Goal: Information Seeking & Learning: Learn about a topic

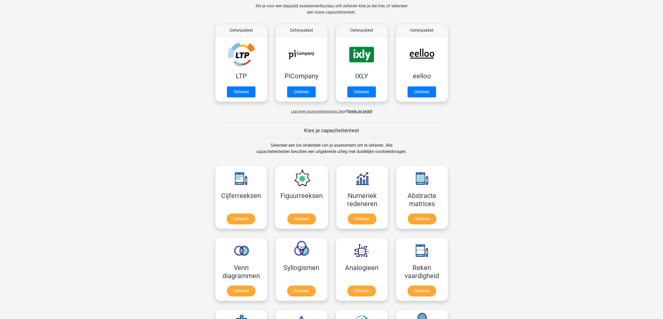
scroll to position [81, 0]
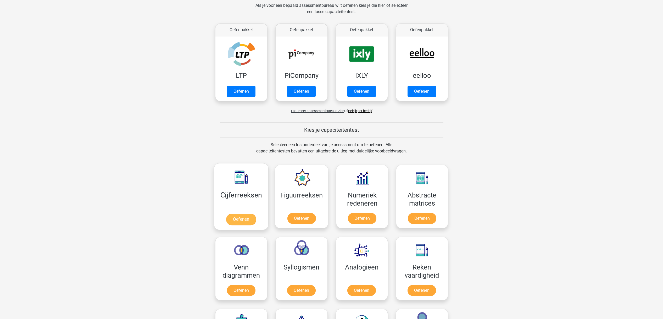
click at [240, 219] on link "Oefenen" at bounding box center [241, 219] width 30 height 12
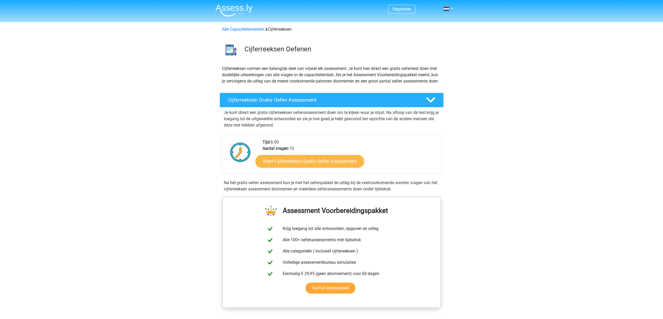
click at [294, 167] on link "Start Cijferreeksen Gratis Oefen Assessment" at bounding box center [309, 161] width 109 height 13
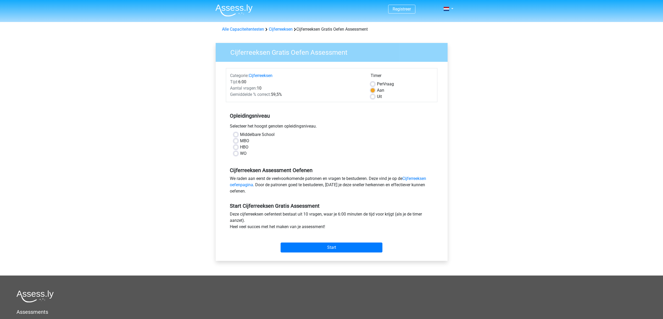
click at [240, 142] on label "MBO" at bounding box center [244, 141] width 9 height 6
click at [237, 142] on input "MBO" at bounding box center [236, 140] width 4 height 5
radio input "true"
click at [335, 247] on input "Start" at bounding box center [331, 247] width 102 height 10
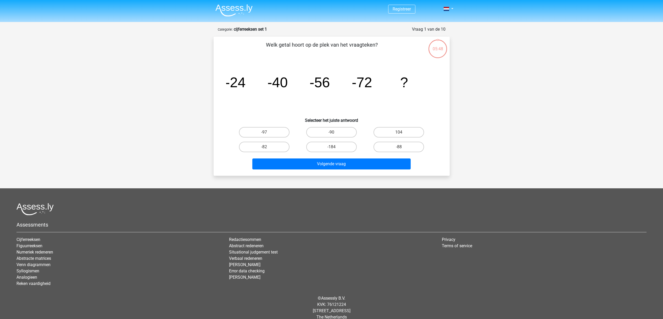
click at [399, 148] on input "-88" at bounding box center [400, 148] width 3 height 3
radio input "true"
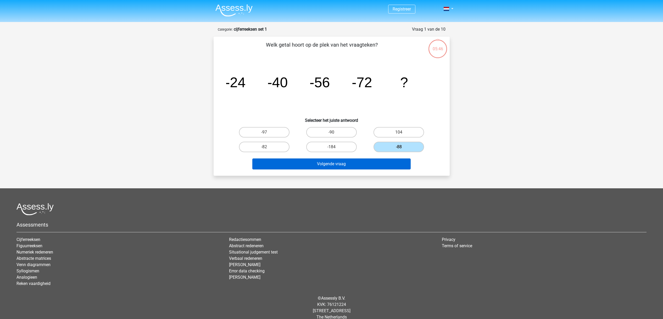
click at [348, 166] on button "Volgende vraag" at bounding box center [331, 163] width 158 height 11
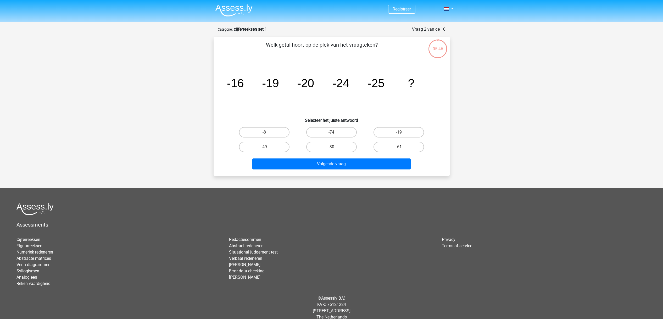
scroll to position [8, 0]
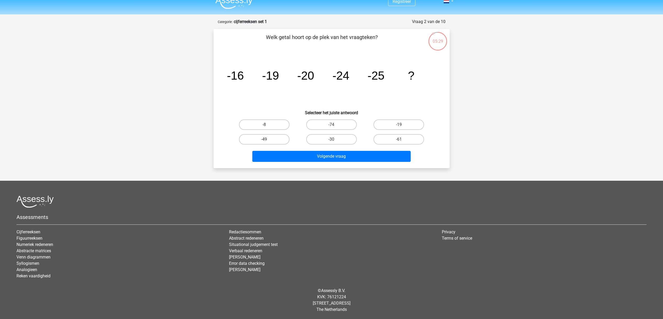
click at [333, 140] on input "-30" at bounding box center [332, 140] width 3 height 3
radio input "true"
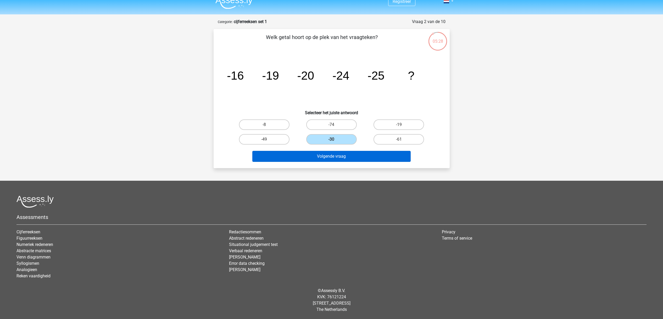
click at [331, 158] on button "Volgende vraag" at bounding box center [331, 156] width 158 height 11
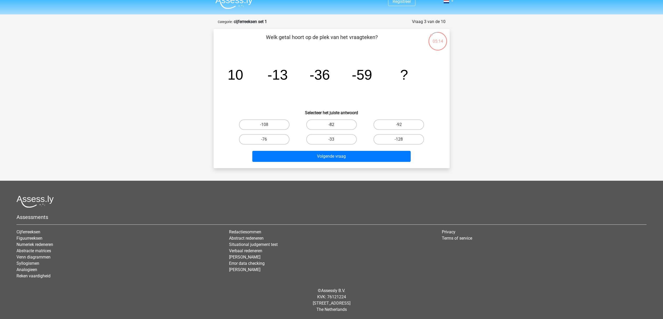
click at [327, 124] on label "-82" at bounding box center [331, 124] width 50 height 10
click at [331, 125] on input "-82" at bounding box center [332, 126] width 3 height 3
radio input "true"
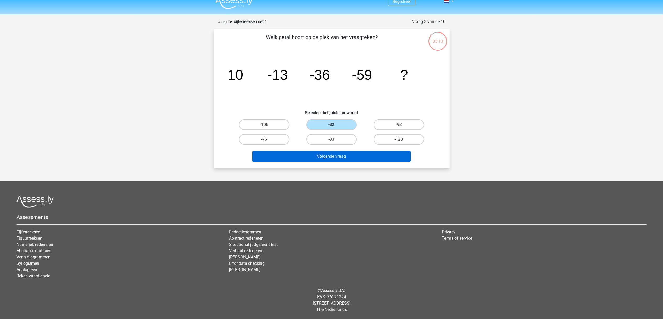
click at [333, 154] on button "Volgende vraag" at bounding box center [331, 156] width 158 height 11
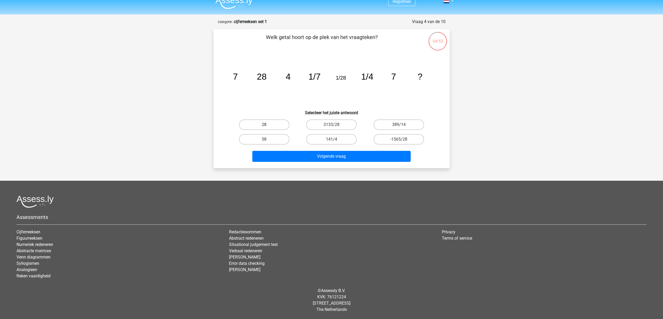
click at [267, 123] on label "28" at bounding box center [264, 124] width 50 height 10
click at [267, 125] on input "28" at bounding box center [265, 126] width 3 height 3
radio input "true"
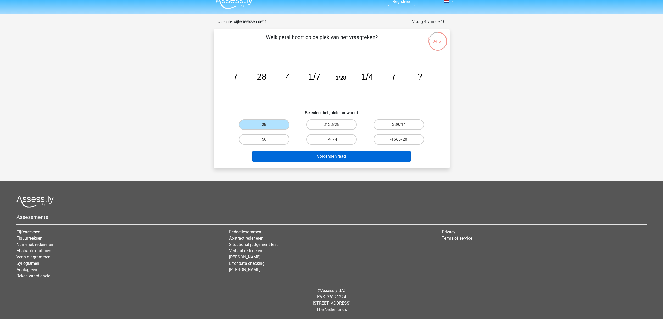
click at [336, 156] on button "Volgende vraag" at bounding box center [331, 156] width 158 height 11
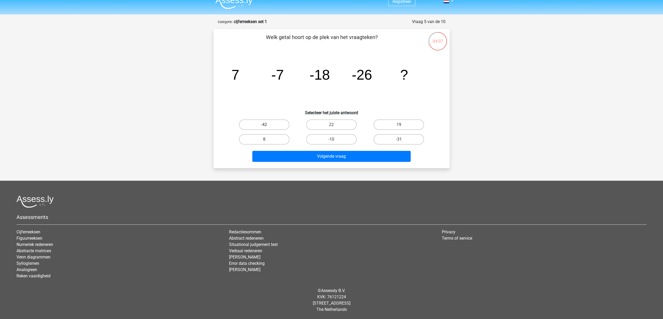
click at [261, 125] on label "-42" at bounding box center [264, 124] width 50 height 10
click at [264, 125] on input "-42" at bounding box center [265, 126] width 3 height 3
radio input "true"
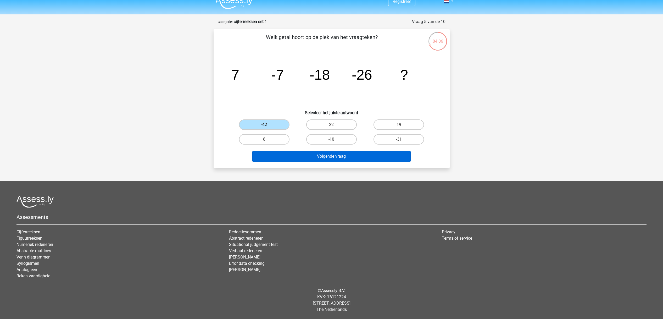
click at [331, 157] on button "Volgende vraag" at bounding box center [331, 156] width 158 height 11
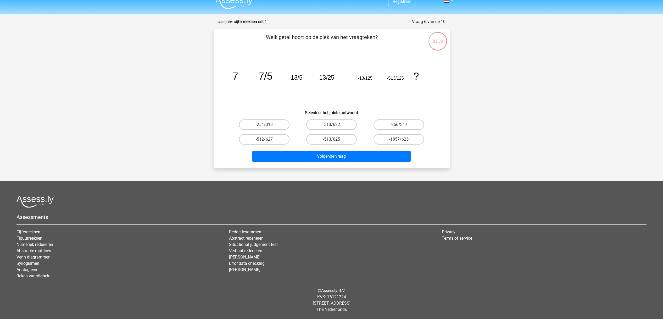
click at [345, 139] on label "-513/625" at bounding box center [331, 139] width 50 height 10
click at [335, 139] on input "-513/625" at bounding box center [332, 140] width 3 height 3
radio input "true"
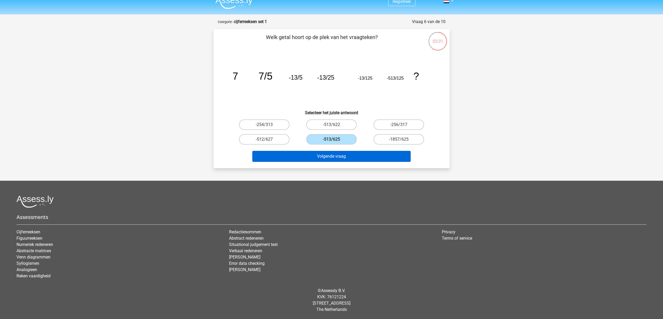
click at [350, 154] on button "Volgende vraag" at bounding box center [331, 156] width 158 height 11
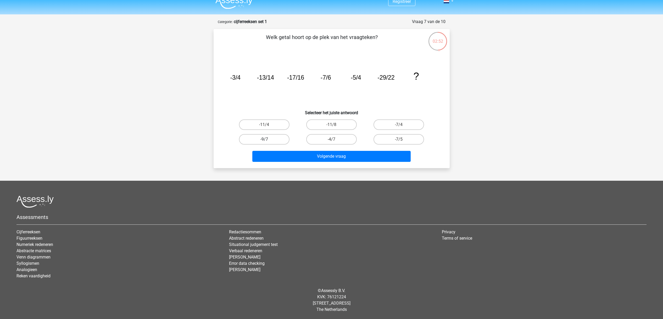
click at [277, 141] on label "-9/7" at bounding box center [264, 139] width 50 height 10
click at [267, 141] on input "-9/7" at bounding box center [265, 140] width 3 height 3
radio input "true"
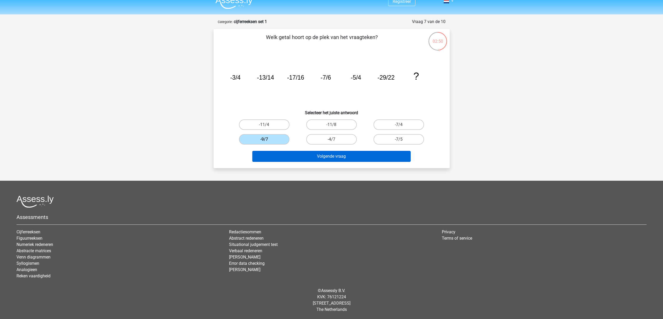
click at [346, 154] on button "Volgende vraag" at bounding box center [331, 156] width 158 height 11
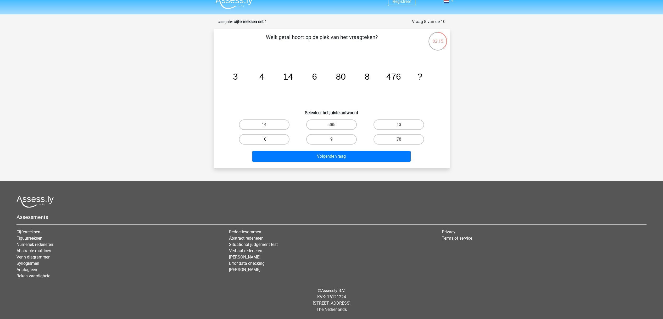
click at [270, 139] on label "10" at bounding box center [264, 139] width 50 height 10
click at [267, 139] on input "10" at bounding box center [265, 140] width 3 height 3
radio input "true"
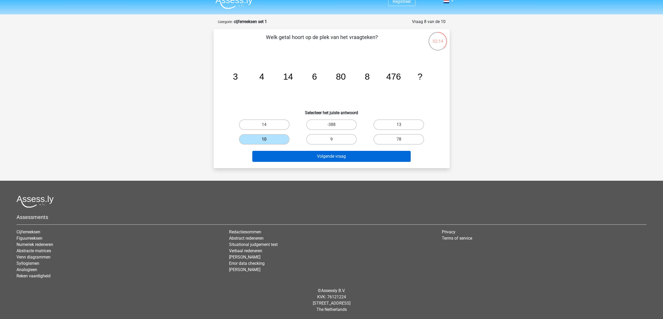
click at [318, 154] on button "Volgende vraag" at bounding box center [331, 156] width 158 height 11
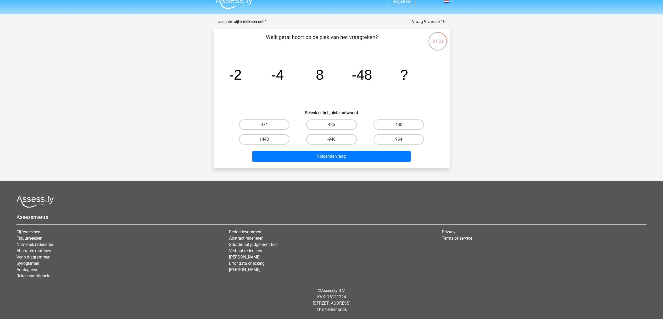
click at [270, 124] on label "474" at bounding box center [264, 124] width 50 height 10
click at [267, 125] on input "474" at bounding box center [265, 126] width 3 height 3
radio input "true"
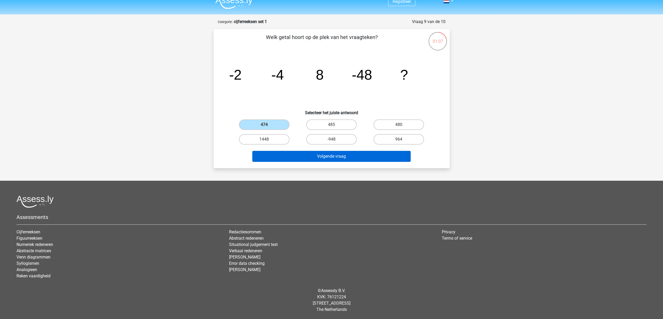
click at [354, 154] on button "Volgende vraag" at bounding box center [331, 156] width 158 height 11
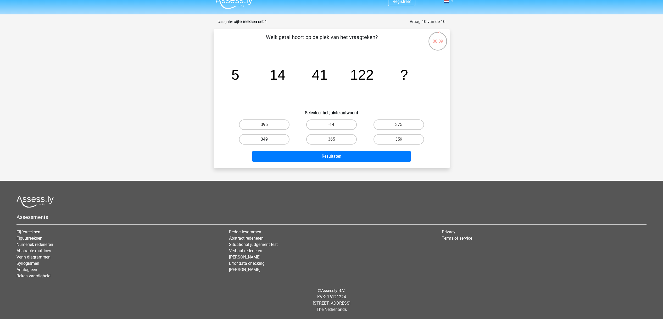
drag, startPoint x: 275, startPoint y: 139, endPoint x: 280, endPoint y: 139, distance: 4.2
click at [276, 139] on label "349" at bounding box center [264, 139] width 50 height 10
click at [267, 139] on input "349" at bounding box center [265, 140] width 3 height 3
radio input "true"
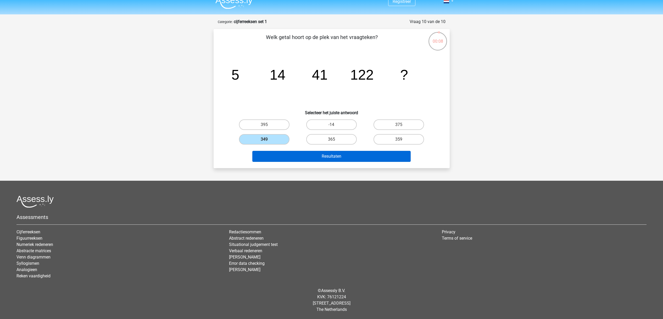
click at [339, 155] on button "Resultaten" at bounding box center [331, 156] width 158 height 11
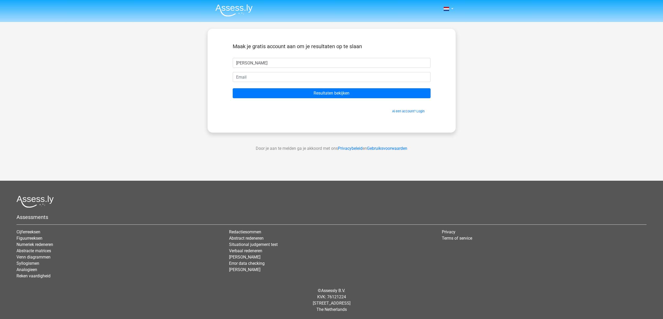
type input "[PERSON_NAME]"
click at [341, 94] on input "Resultaten bekijken" at bounding box center [332, 93] width 198 height 10
click at [324, 77] on input "email" at bounding box center [332, 77] width 198 height 10
click at [303, 62] on input "[PERSON_NAME]" at bounding box center [332, 63] width 198 height 10
click at [267, 78] on input "email" at bounding box center [332, 77] width 198 height 10
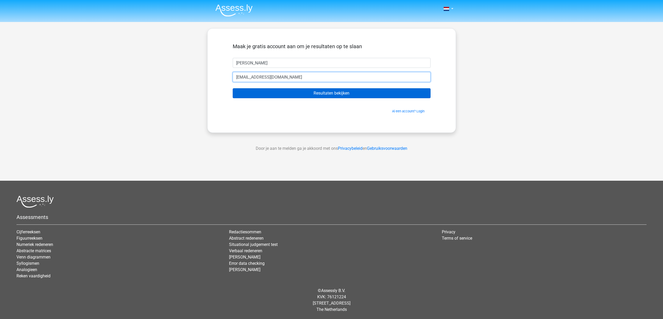
type input "[EMAIL_ADDRESS][DOMAIN_NAME]"
click at [322, 94] on input "Resultaten bekijken" at bounding box center [332, 93] width 198 height 10
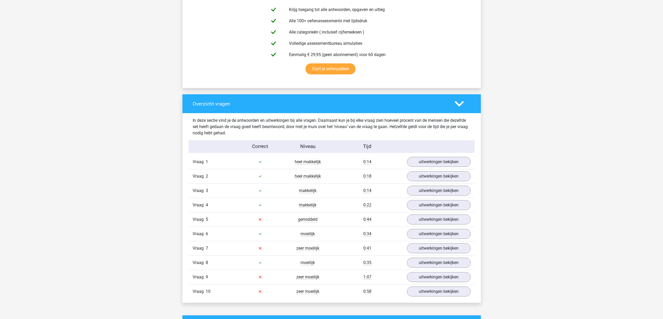
scroll to position [303, 0]
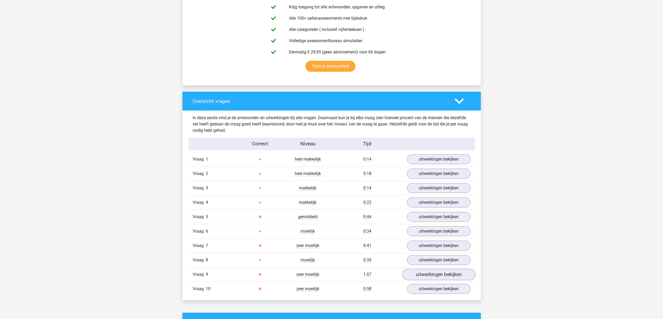
click at [445, 276] on link "uitwerkingen bekijken" at bounding box center [438, 274] width 73 height 12
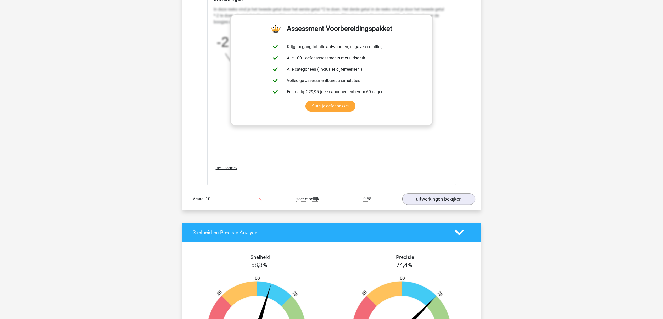
scroll to position [716, 0]
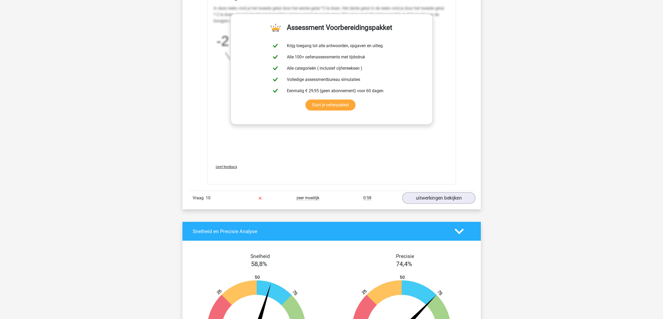
click at [439, 196] on link "uitwerkingen bekijken" at bounding box center [438, 198] width 73 height 12
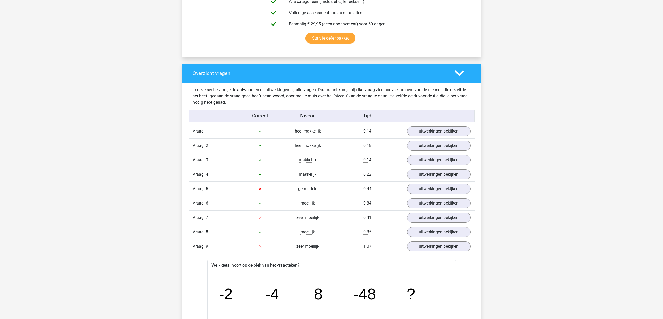
scroll to position [328, 0]
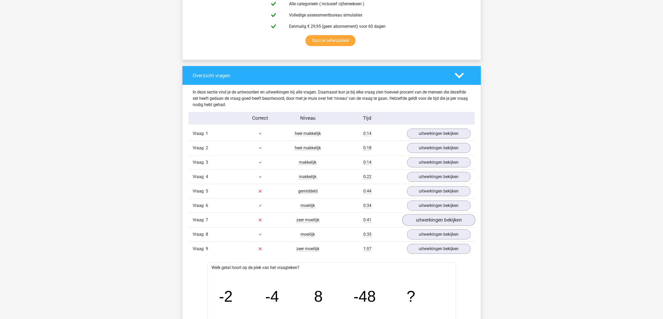
click at [438, 221] on link "uitwerkingen bekijken" at bounding box center [438, 220] width 73 height 12
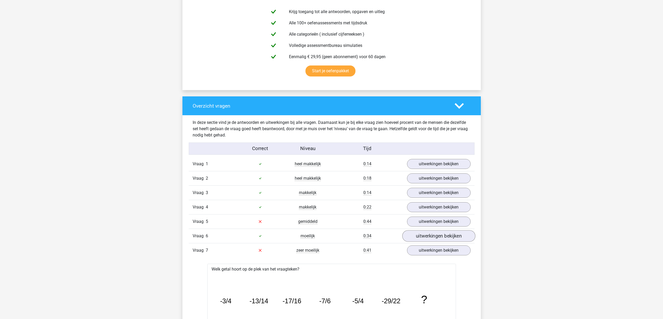
scroll to position [299, 0]
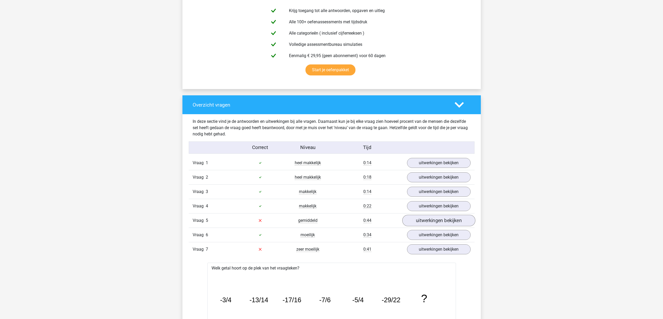
click at [438, 218] on link "uitwerkingen bekijken" at bounding box center [438, 221] width 73 height 12
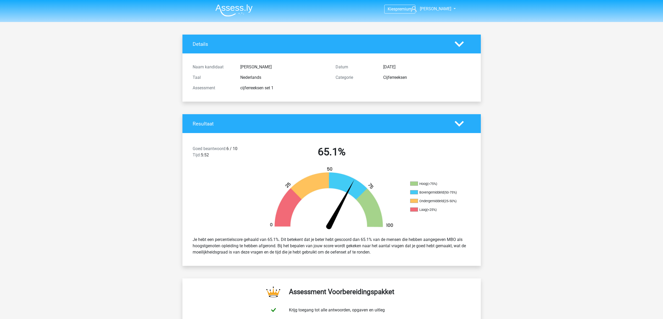
scroll to position [0, 0]
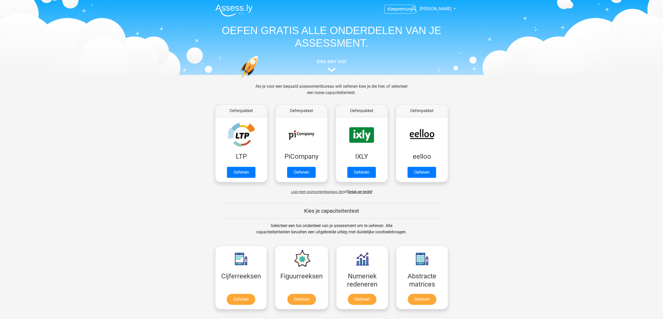
scroll to position [81, 0]
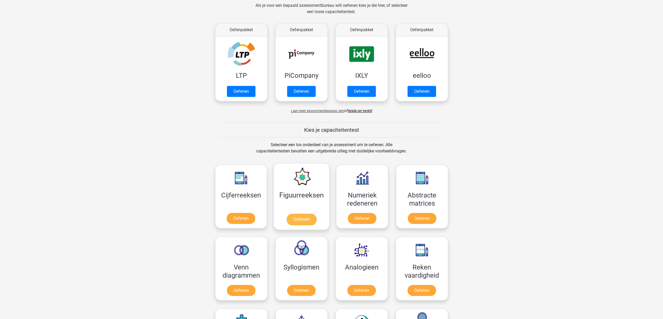
click at [308, 220] on link "Oefenen" at bounding box center [301, 219] width 30 height 12
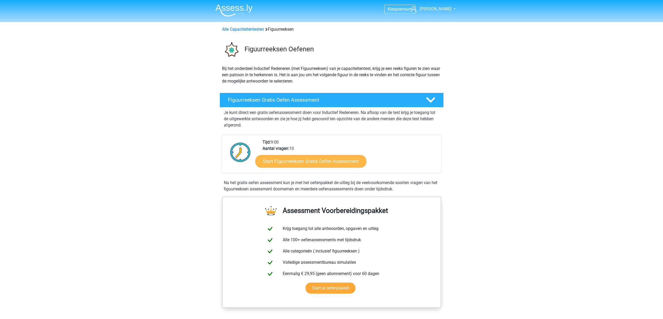
click at [320, 162] on link "Start Figuurreeksen Gratis Oefen Assessment" at bounding box center [310, 161] width 111 height 13
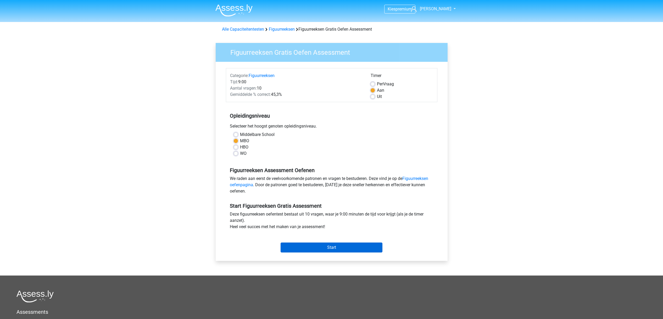
click at [319, 246] on input "Start" at bounding box center [331, 247] width 102 height 10
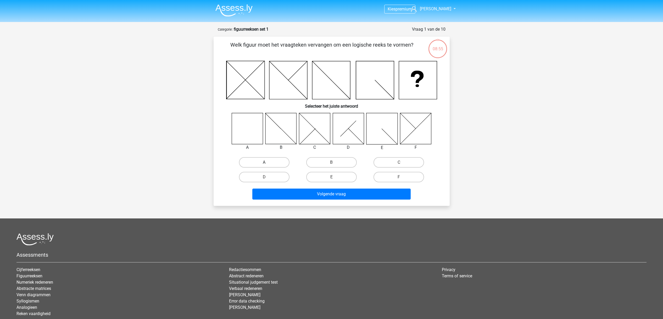
click at [268, 164] on label "A" at bounding box center [264, 162] width 50 height 10
click at [267, 164] on input "A" at bounding box center [265, 163] width 3 height 3
radio input "true"
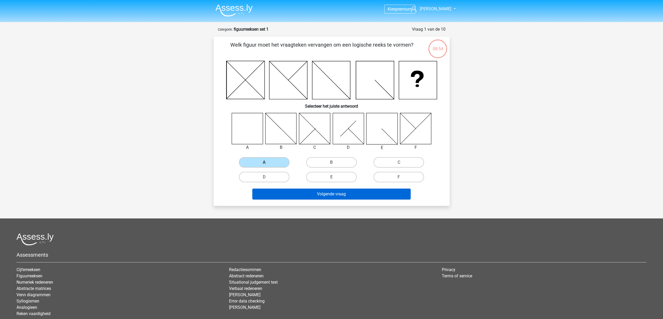
click at [337, 195] on button "Volgende vraag" at bounding box center [331, 193] width 158 height 11
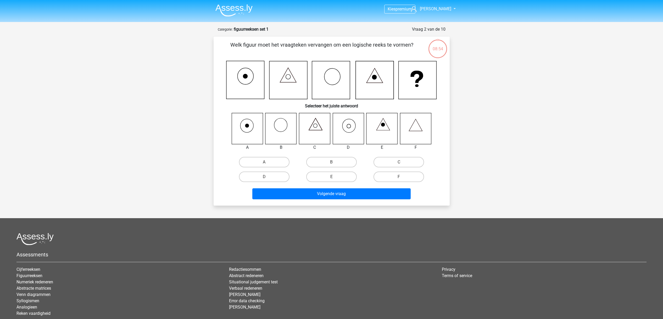
scroll to position [26, 0]
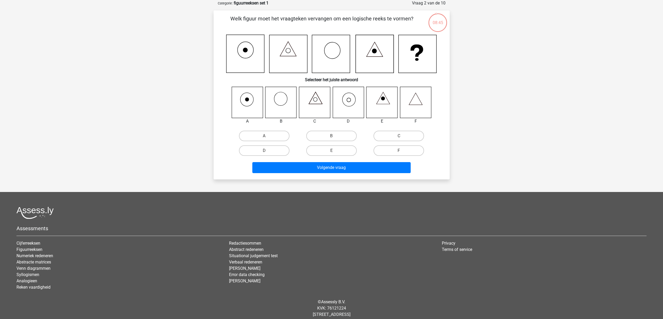
click at [349, 105] on icon at bounding box center [348, 102] width 31 height 31
click at [257, 149] on label "D" at bounding box center [264, 150] width 50 height 10
click at [264, 150] on input "D" at bounding box center [265, 151] width 3 height 3
radio input "true"
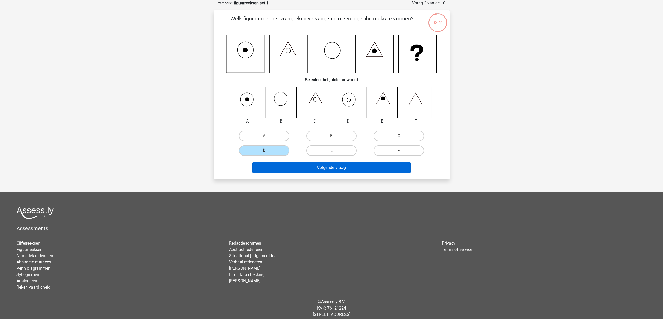
click at [320, 169] on button "Volgende vraag" at bounding box center [331, 167] width 158 height 11
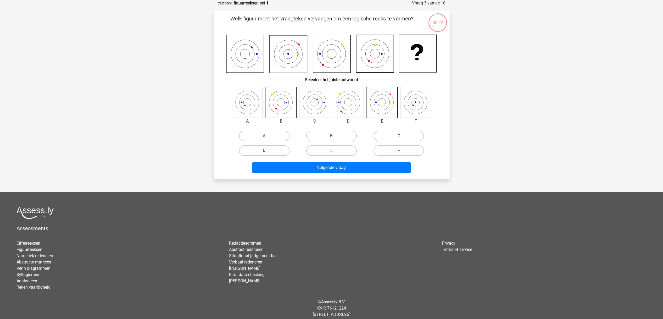
click at [275, 148] on label "D" at bounding box center [264, 150] width 50 height 10
click at [267, 150] on input "D" at bounding box center [265, 151] width 3 height 3
radio input "true"
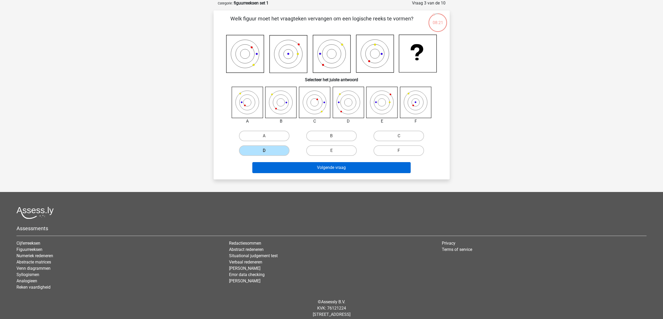
click at [322, 166] on button "Volgende vraag" at bounding box center [331, 167] width 158 height 11
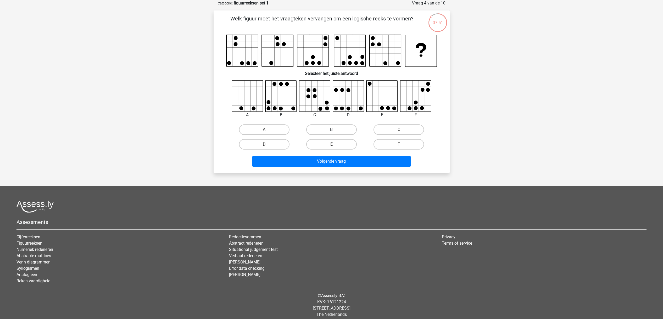
click at [329, 130] on label "B" at bounding box center [331, 129] width 50 height 10
click at [331, 130] on input "B" at bounding box center [332, 131] width 3 height 3
radio input "true"
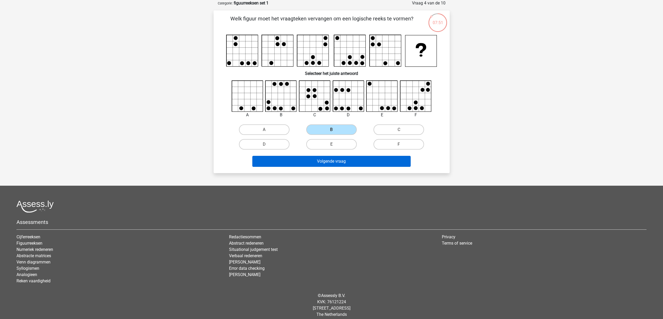
click at [346, 162] on button "Volgende vraag" at bounding box center [331, 161] width 158 height 11
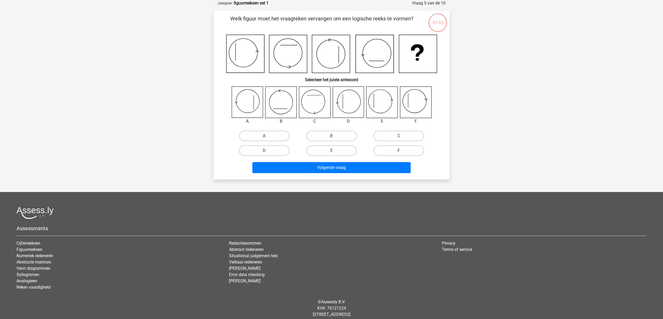
click at [352, 105] on icon at bounding box center [348, 102] width 31 height 31
click at [273, 148] on label "D" at bounding box center [264, 150] width 50 height 10
click at [267, 150] on input "D" at bounding box center [265, 151] width 3 height 3
radio input "true"
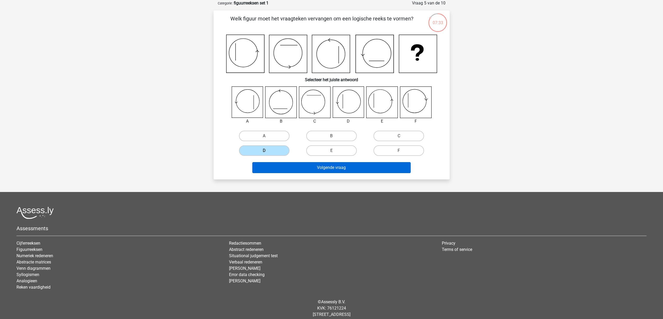
click at [331, 165] on button "Volgende vraag" at bounding box center [331, 167] width 158 height 11
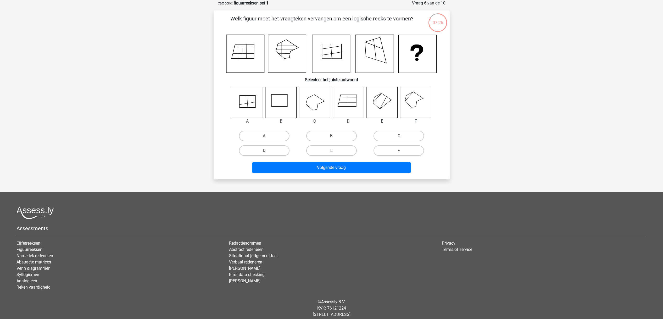
click at [383, 100] on icon at bounding box center [381, 102] width 31 height 31
click at [332, 150] on input "E" at bounding box center [332, 151] width 3 height 3
radio input "true"
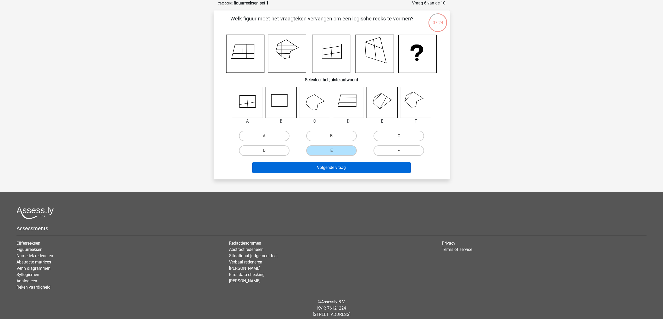
click at [343, 167] on button "Volgende vraag" at bounding box center [331, 167] width 158 height 11
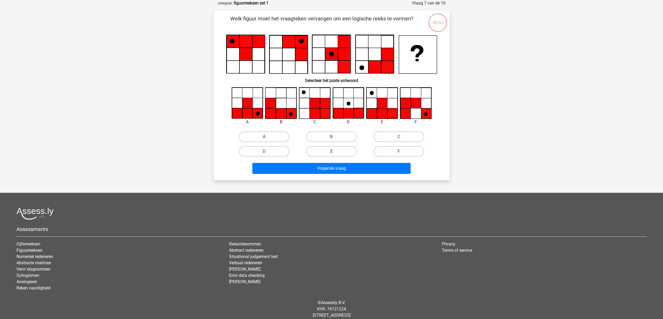
click at [338, 148] on label "E" at bounding box center [331, 151] width 50 height 10
click at [335, 151] on input "E" at bounding box center [332, 152] width 3 height 3
radio input "true"
click at [352, 166] on button "Volgende vraag" at bounding box center [331, 168] width 158 height 11
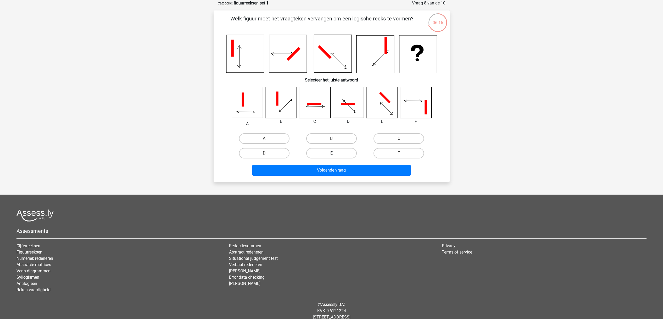
click at [337, 153] on label "E" at bounding box center [331, 153] width 50 height 10
click at [335, 153] on input "E" at bounding box center [332, 154] width 3 height 3
radio input "true"
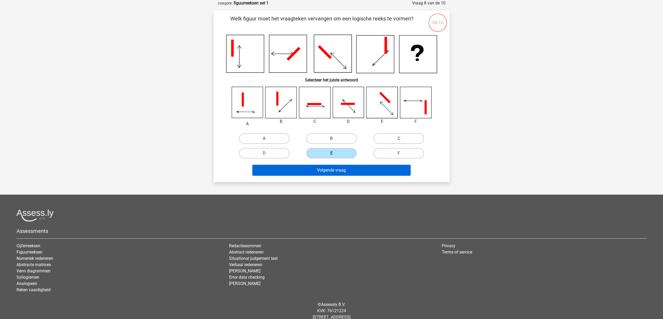
click at [359, 172] on button "Volgende vraag" at bounding box center [331, 170] width 158 height 11
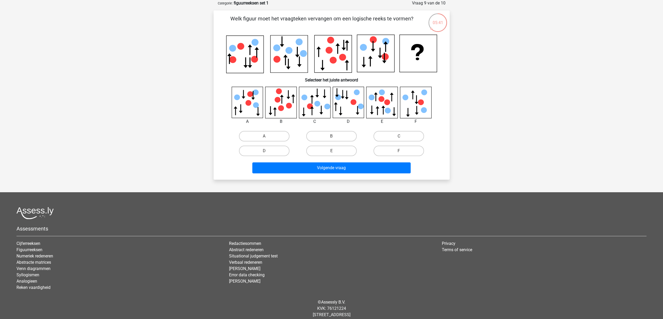
click at [317, 109] on icon at bounding box center [314, 102] width 31 height 31
click at [390, 134] on label "C" at bounding box center [398, 136] width 50 height 10
click at [399, 136] on input "C" at bounding box center [400, 137] width 3 height 3
radio input "true"
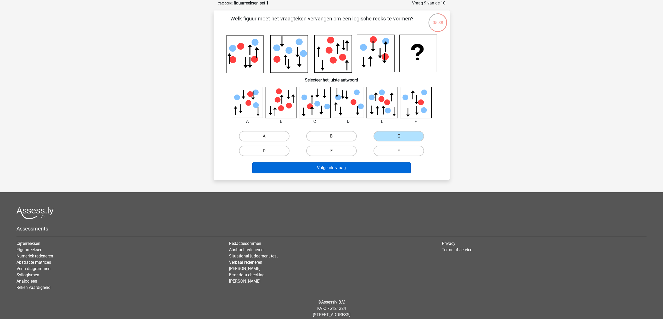
click at [366, 166] on button "Volgende vraag" at bounding box center [331, 167] width 158 height 11
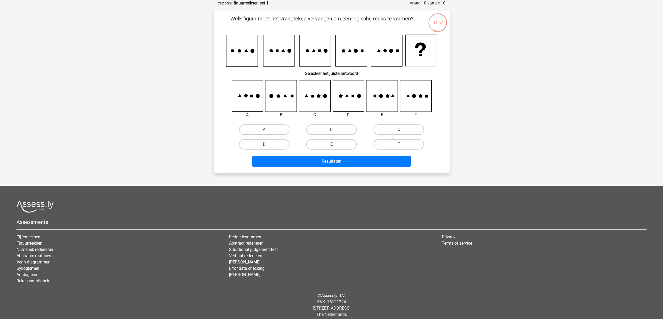
click at [244, 99] on icon at bounding box center [247, 95] width 31 height 31
click at [259, 128] on label "A" at bounding box center [264, 129] width 50 height 10
click at [264, 130] on input "A" at bounding box center [265, 131] width 3 height 3
radio input "true"
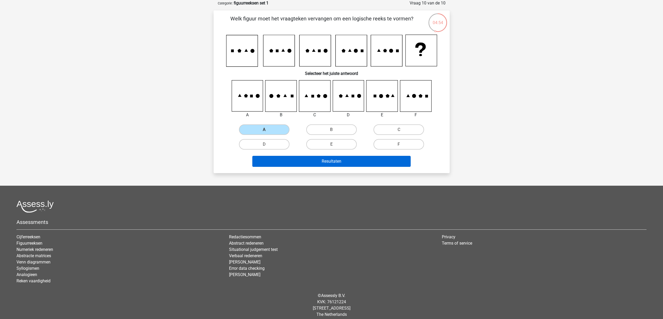
click at [349, 164] on button "Resultaten" at bounding box center [331, 161] width 158 height 11
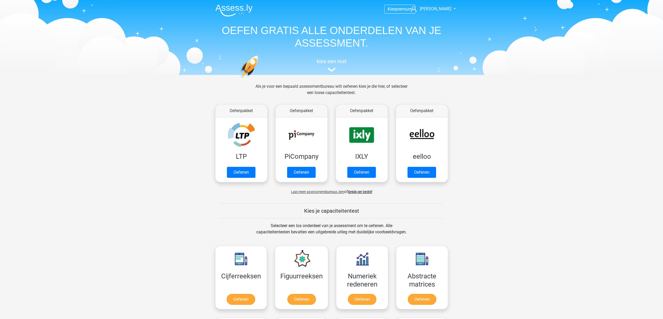
scroll to position [81, 0]
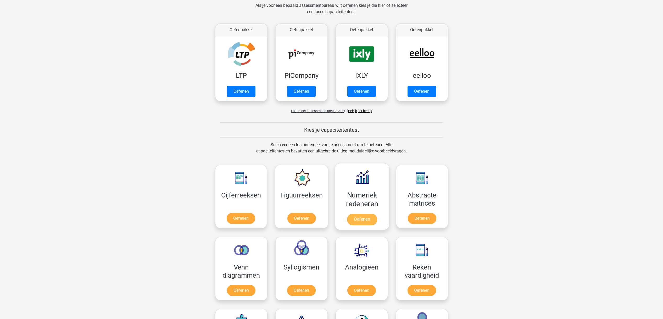
click at [359, 218] on link "Oefenen" at bounding box center [362, 219] width 30 height 12
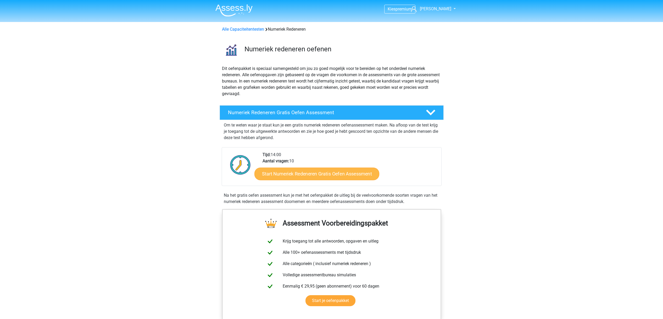
click at [344, 176] on link "Start Numeriek Redeneren Gratis Oefen Assessment" at bounding box center [316, 173] width 125 height 13
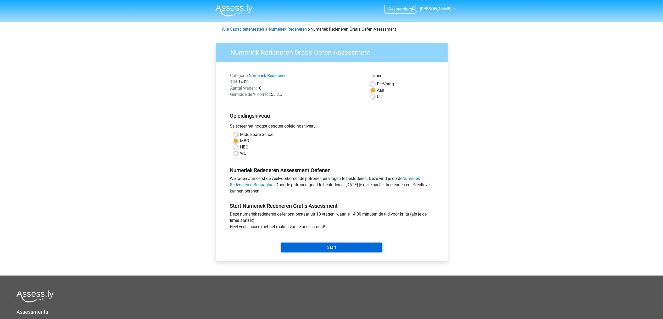
drag, startPoint x: 341, startPoint y: 248, endPoint x: 336, endPoint y: 246, distance: 4.7
click at [341, 248] on input "Start" at bounding box center [331, 247] width 102 height 10
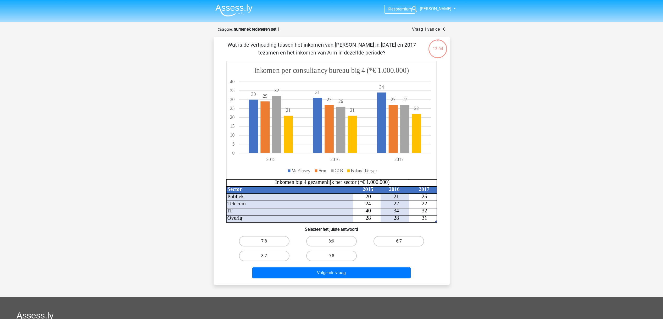
click at [269, 256] on label "8:7" at bounding box center [264, 255] width 50 height 10
click at [267, 256] on input "8:7" at bounding box center [265, 257] width 3 height 3
radio input "true"
click at [329, 273] on button "Volgende vraag" at bounding box center [331, 272] width 158 height 11
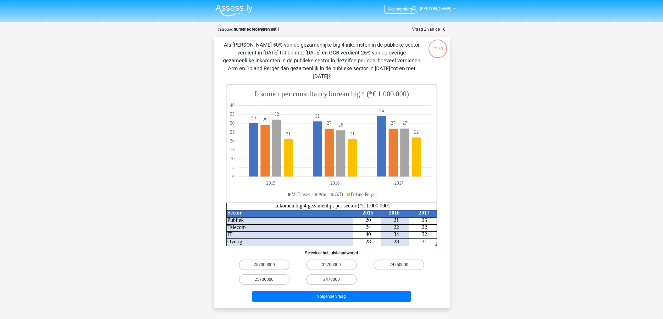
click at [269, 274] on label "25700000" at bounding box center [264, 279] width 50 height 10
click at [267, 279] on input "25700000" at bounding box center [265, 280] width 3 height 3
radio input "true"
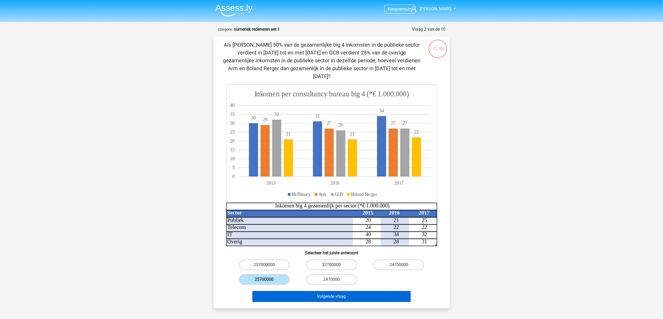
click at [321, 291] on button "Volgende vraag" at bounding box center [331, 296] width 158 height 11
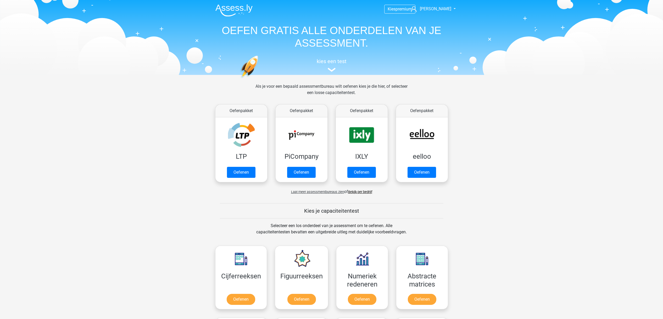
scroll to position [81, 0]
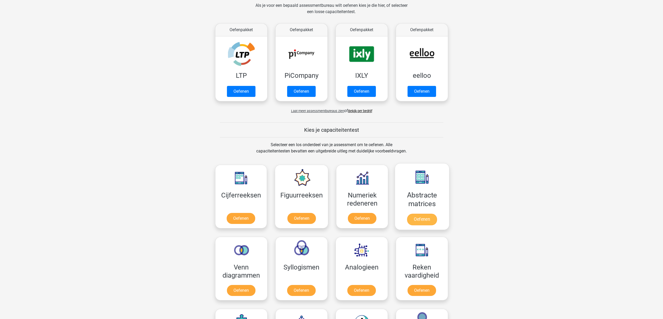
click at [425, 220] on link "Oefenen" at bounding box center [422, 219] width 30 height 12
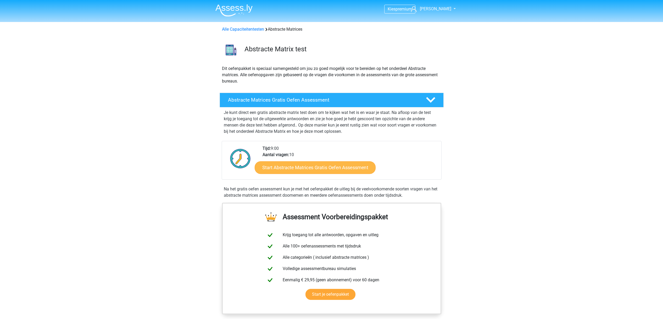
click at [331, 169] on link "Start Abstracte Matrices Gratis Oefen Assessment" at bounding box center [315, 167] width 121 height 13
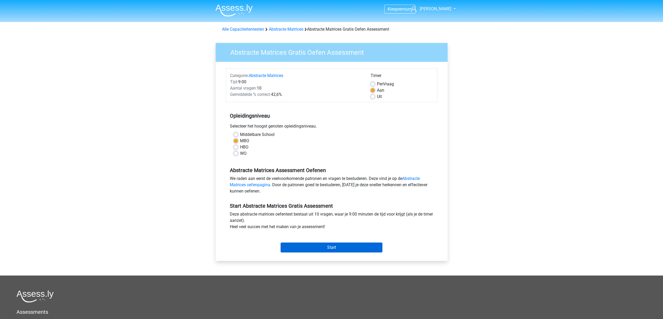
click at [349, 248] on input "Start" at bounding box center [331, 247] width 102 height 10
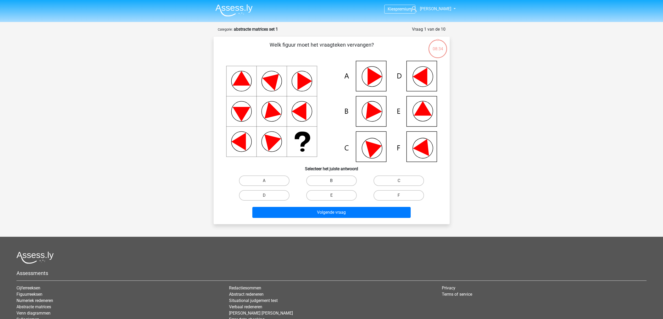
click at [334, 179] on label "B" at bounding box center [331, 180] width 50 height 10
click at [334, 181] on input "B" at bounding box center [332, 182] width 3 height 3
radio input "true"
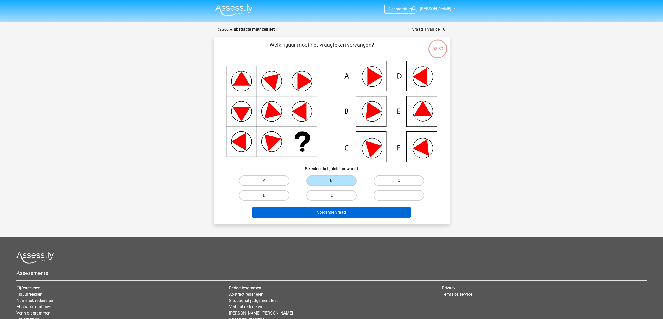
click at [337, 214] on button "Volgende vraag" at bounding box center [331, 212] width 158 height 11
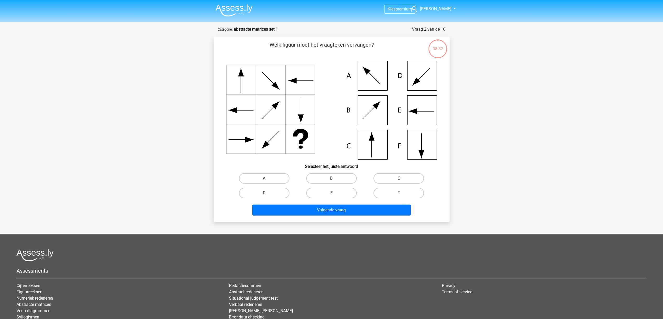
scroll to position [26, 0]
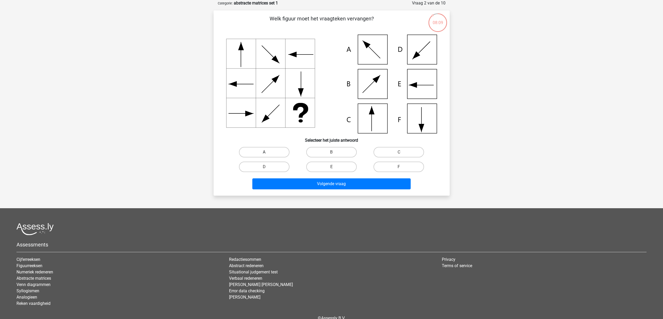
click at [267, 150] on label "A" at bounding box center [264, 152] width 50 height 10
click at [267, 152] on input "A" at bounding box center [265, 153] width 3 height 3
radio input "true"
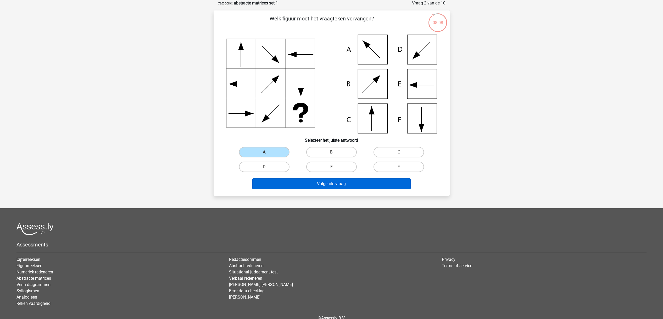
click at [334, 185] on button "Volgende vraag" at bounding box center [331, 183] width 158 height 11
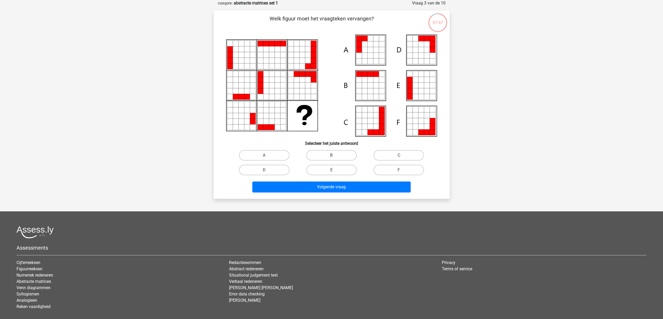
click at [332, 156] on input "B" at bounding box center [332, 156] width 3 height 3
radio input "true"
click at [270, 157] on label "A" at bounding box center [264, 155] width 50 height 10
click at [267, 157] on input "A" at bounding box center [265, 156] width 3 height 3
radio input "true"
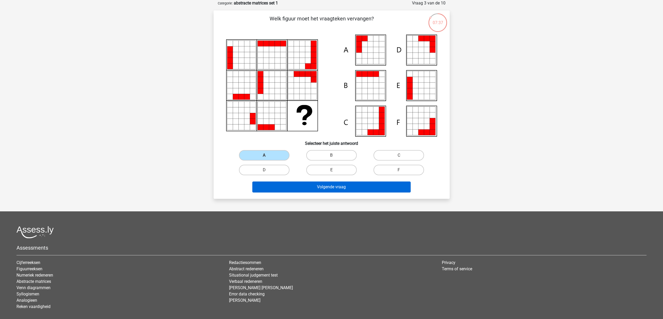
click at [317, 187] on button "Volgende vraag" at bounding box center [331, 186] width 158 height 11
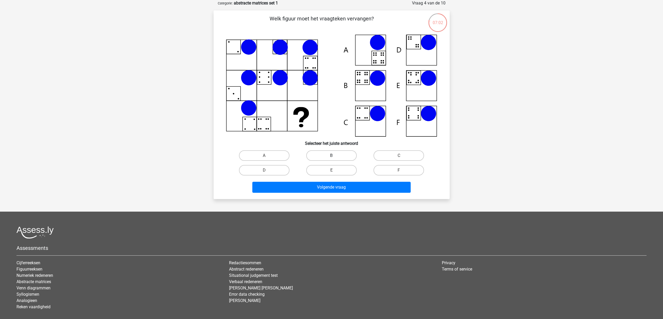
click at [341, 152] on label "B" at bounding box center [331, 155] width 50 height 10
click at [335, 155] on input "B" at bounding box center [332, 156] width 3 height 3
radio input "true"
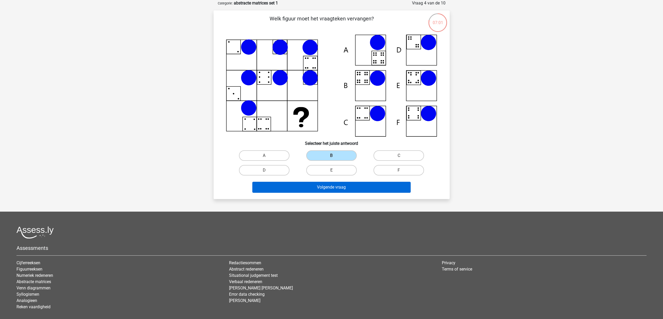
click at [348, 188] on button "Volgende vraag" at bounding box center [331, 187] width 158 height 11
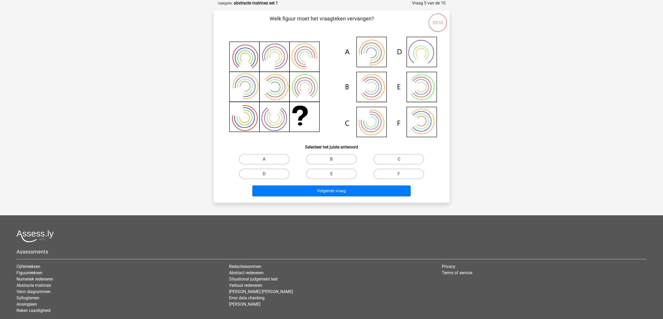
click at [374, 126] on icon at bounding box center [371, 122] width 14 height 14
click at [399, 159] on input "C" at bounding box center [400, 160] width 3 height 3
radio input "true"
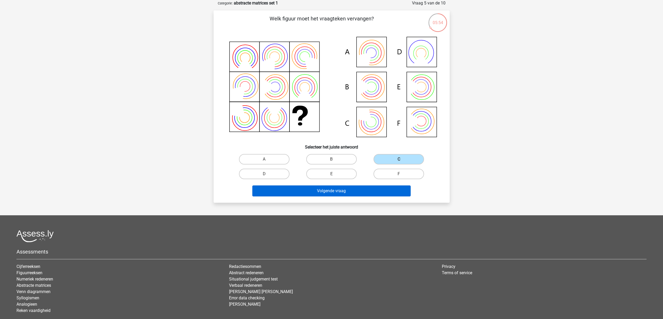
click at [341, 191] on button "Volgende vraag" at bounding box center [331, 190] width 158 height 11
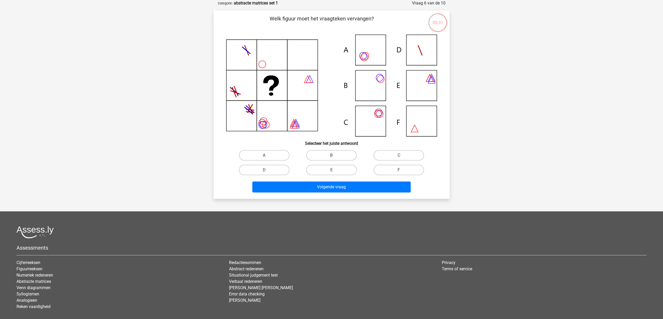
click at [369, 89] on icon at bounding box center [331, 86] width 211 height 102
click at [343, 156] on label "B" at bounding box center [331, 155] width 50 height 10
click at [335, 156] on input "B" at bounding box center [332, 156] width 3 height 3
radio input "true"
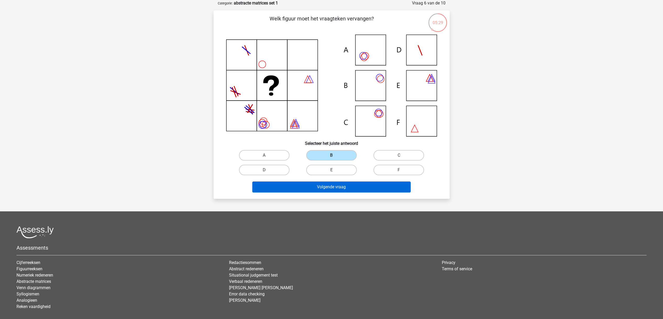
click at [357, 187] on button "Volgende vraag" at bounding box center [331, 186] width 158 height 11
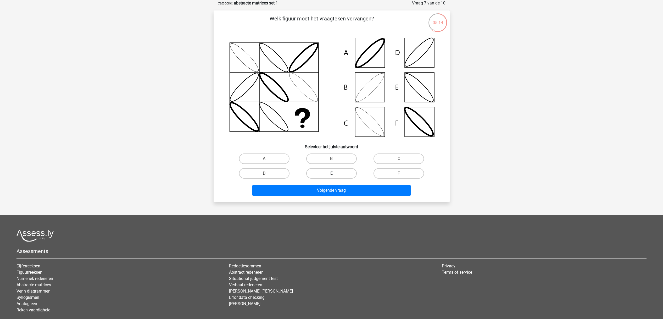
click at [335, 170] on label "E" at bounding box center [331, 173] width 50 height 10
click at [335, 173] on input "E" at bounding box center [332, 174] width 3 height 3
radio input "true"
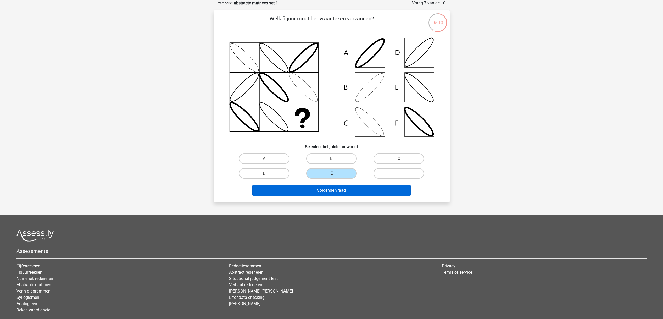
click at [346, 192] on button "Volgende vraag" at bounding box center [331, 190] width 158 height 11
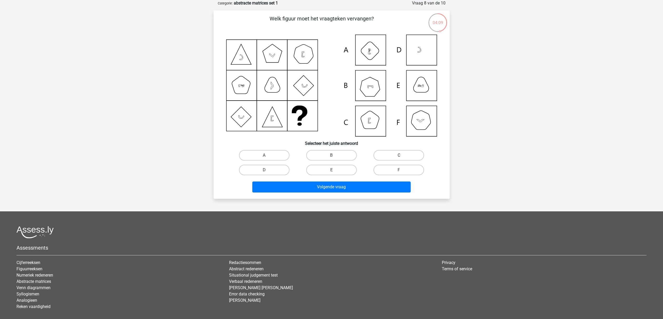
click at [388, 156] on label "C" at bounding box center [398, 155] width 50 height 10
click at [399, 156] on input "C" at bounding box center [400, 156] width 3 height 3
radio input "true"
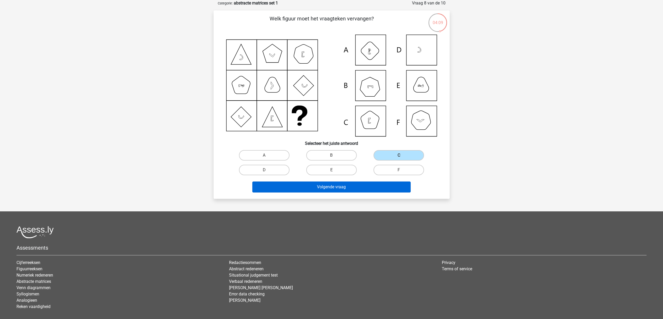
click at [364, 188] on button "Volgende vraag" at bounding box center [331, 186] width 158 height 11
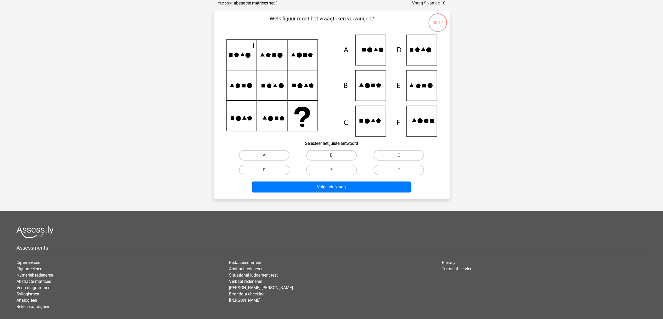
click at [374, 122] on icon at bounding box center [331, 86] width 211 height 102
click at [396, 153] on label "C" at bounding box center [398, 155] width 50 height 10
click at [399, 155] on input "C" at bounding box center [400, 156] width 3 height 3
radio input "true"
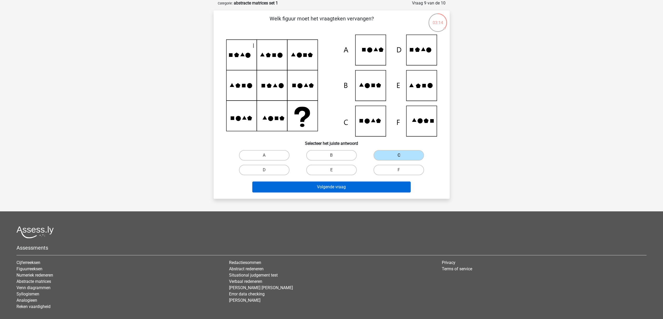
click at [337, 187] on button "Volgende vraag" at bounding box center [331, 186] width 158 height 11
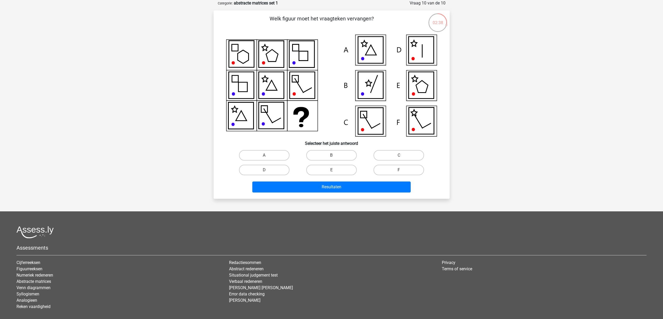
click at [396, 171] on label "F" at bounding box center [398, 170] width 50 height 10
click at [399, 171] on input "F" at bounding box center [400, 171] width 3 height 3
radio input "true"
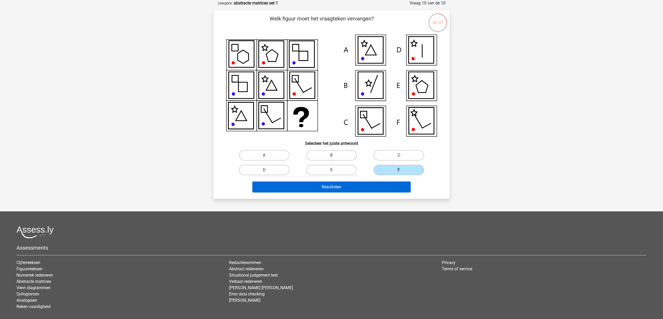
click at [361, 189] on button "Resultaten" at bounding box center [331, 186] width 158 height 11
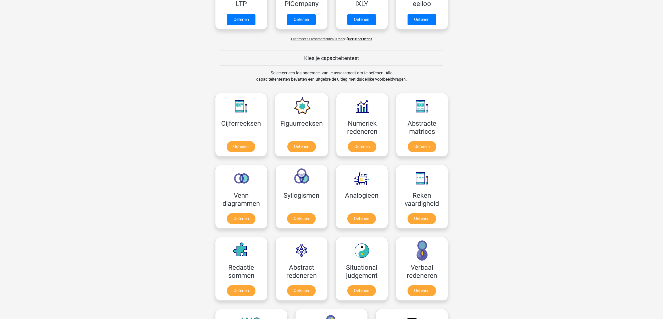
scroll to position [158, 0]
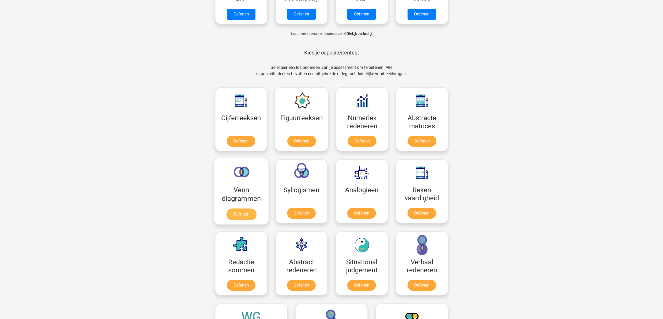
click at [241, 215] on link "Oefenen" at bounding box center [241, 214] width 30 height 12
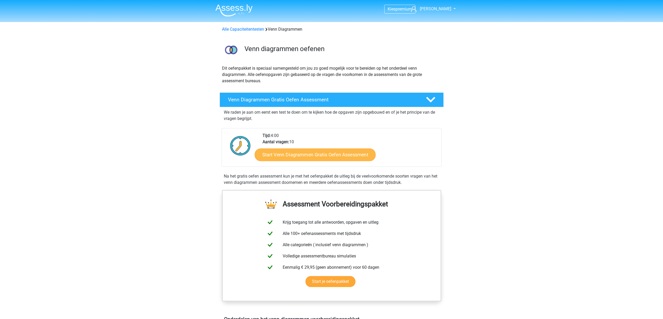
click at [316, 156] on link "Start Venn Diagrammen Gratis Oefen Assessment" at bounding box center [315, 154] width 121 height 13
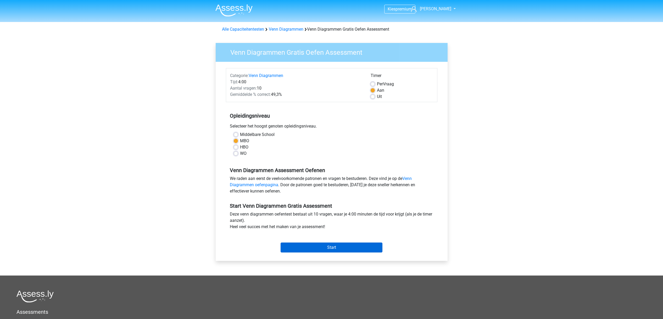
click at [344, 246] on input "Start" at bounding box center [331, 247] width 102 height 10
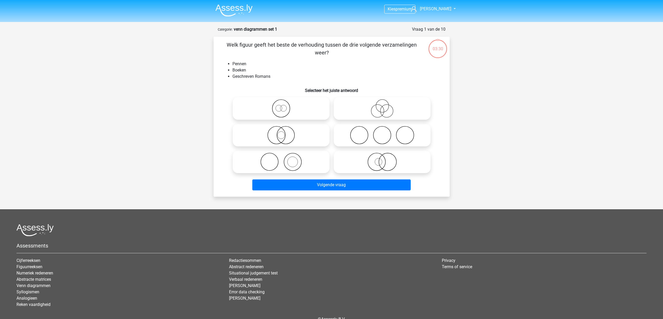
click at [391, 112] on icon at bounding box center [382, 108] width 93 height 18
click at [385, 106] on input "radio" at bounding box center [383, 103] width 3 height 3
radio input "true"
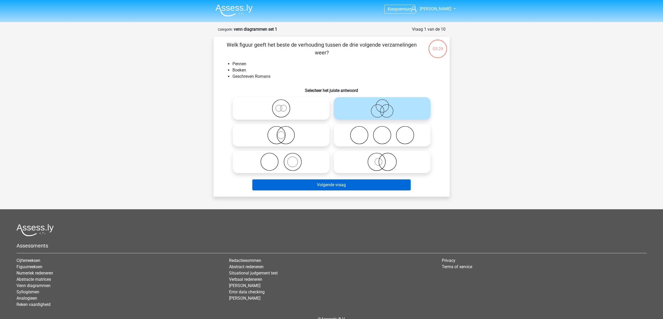
click at [352, 187] on button "Volgende vraag" at bounding box center [331, 184] width 158 height 11
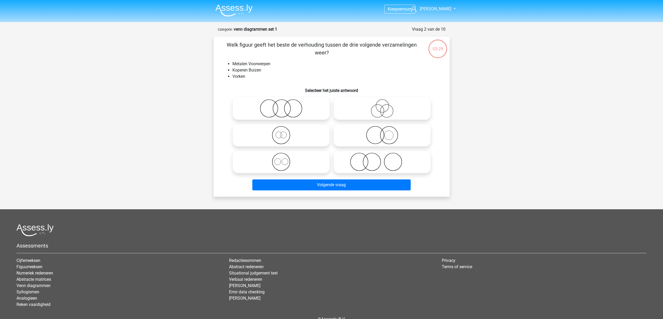
scroll to position [26, 0]
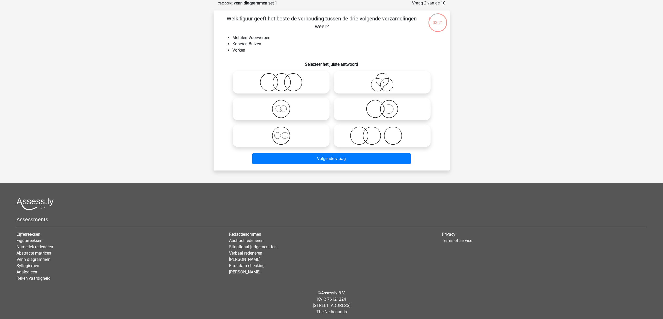
click at [359, 132] on icon at bounding box center [382, 135] width 93 height 18
click at [382, 132] on input "radio" at bounding box center [383, 131] width 3 height 3
radio input "true"
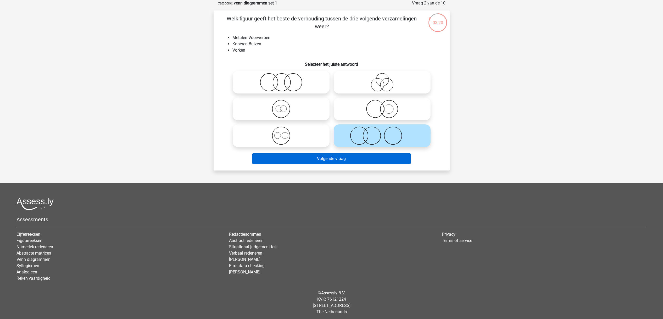
click at [355, 158] on button "Volgende vraag" at bounding box center [331, 158] width 158 height 11
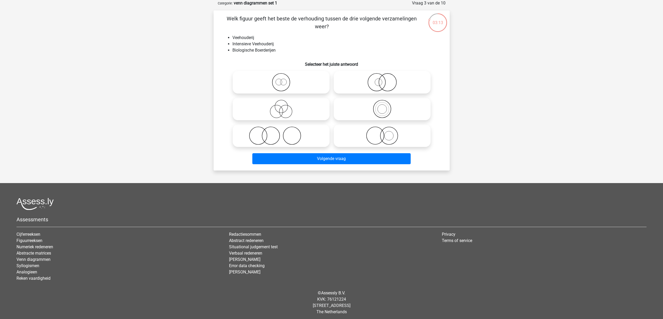
click at [282, 135] on icon at bounding box center [281, 135] width 93 height 18
click at [282, 133] on input "radio" at bounding box center [282, 131] width 3 height 3
radio input "true"
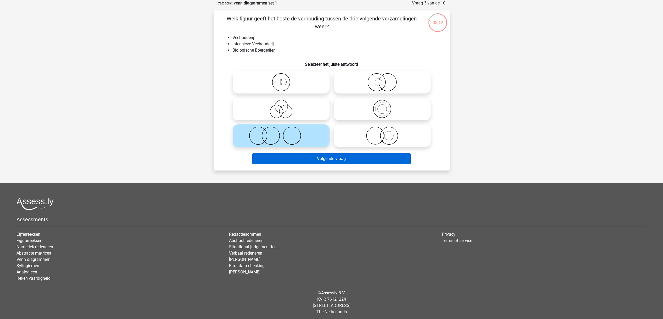
click at [339, 162] on button "Volgende vraag" at bounding box center [331, 158] width 158 height 11
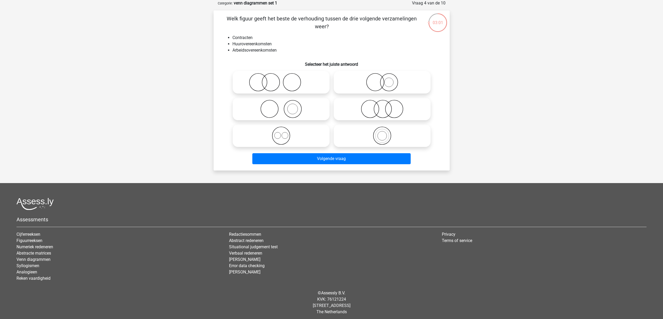
click at [278, 134] on icon at bounding box center [281, 135] width 93 height 18
click at [281, 133] on input "radio" at bounding box center [282, 131] width 3 height 3
radio input "true"
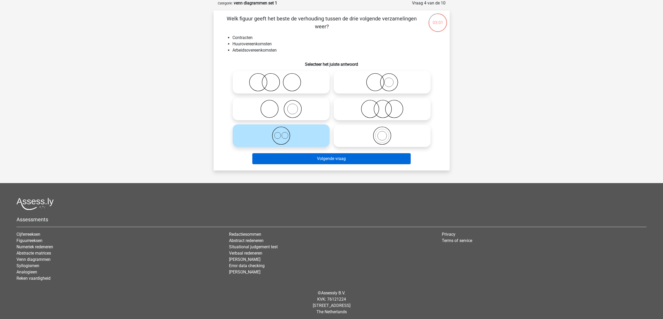
click at [332, 160] on button "Volgende vraag" at bounding box center [331, 158] width 158 height 11
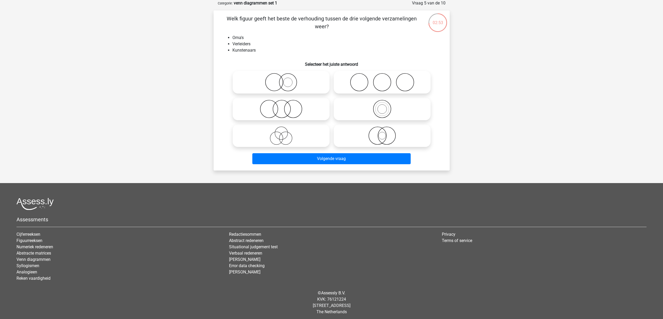
click at [374, 80] on icon at bounding box center [382, 82] width 93 height 18
click at [382, 80] on input "radio" at bounding box center [383, 77] width 3 height 3
radio input "true"
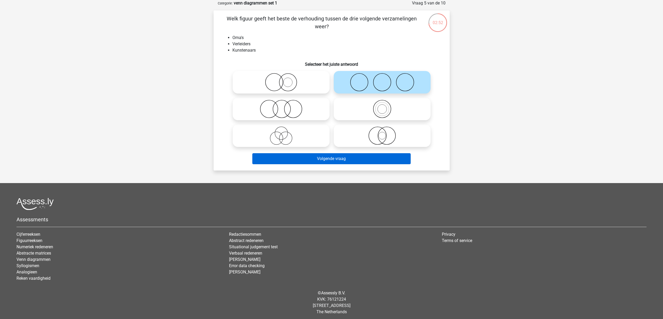
click at [331, 161] on button "Volgende vraag" at bounding box center [331, 158] width 158 height 11
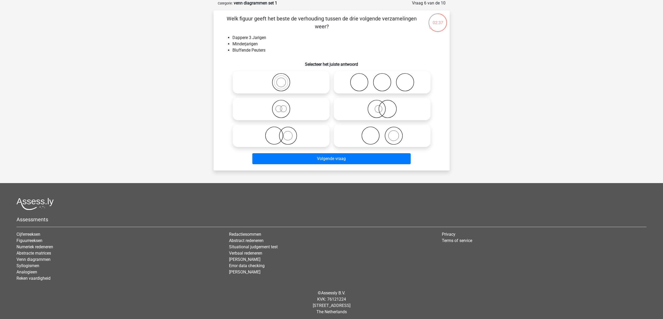
click at [284, 138] on circle at bounding box center [287, 135] width 9 height 9
click at [284, 133] on input "radio" at bounding box center [282, 131] width 3 height 3
radio input "true"
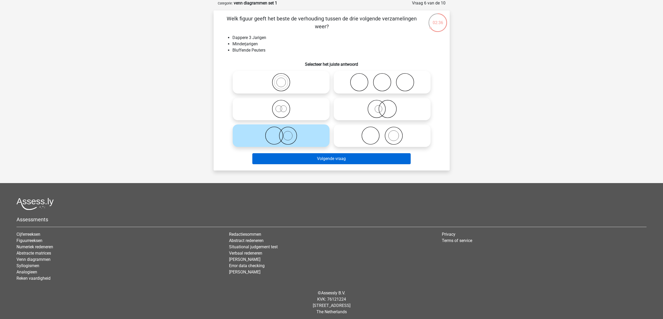
click at [324, 160] on button "Volgende vraag" at bounding box center [331, 158] width 158 height 11
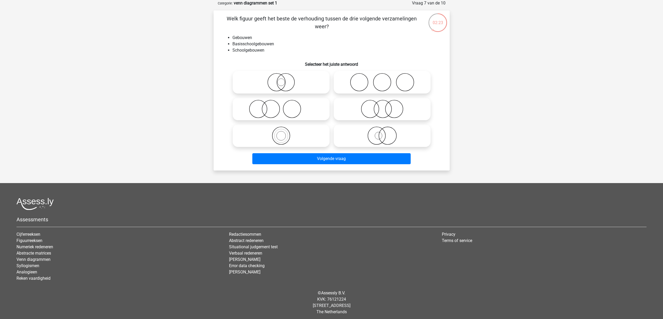
click at [285, 112] on icon at bounding box center [281, 109] width 93 height 18
click at [284, 106] on input "radio" at bounding box center [282, 104] width 3 height 3
radio input "true"
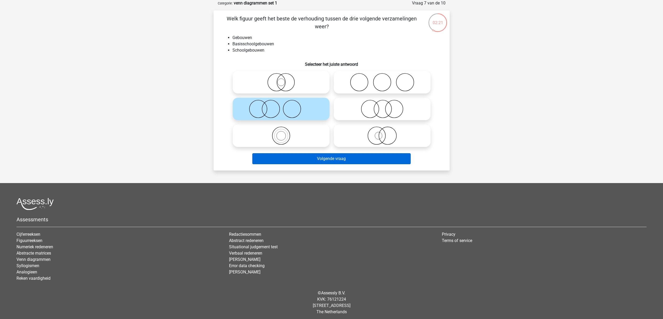
click at [338, 158] on button "Volgende vraag" at bounding box center [331, 158] width 158 height 11
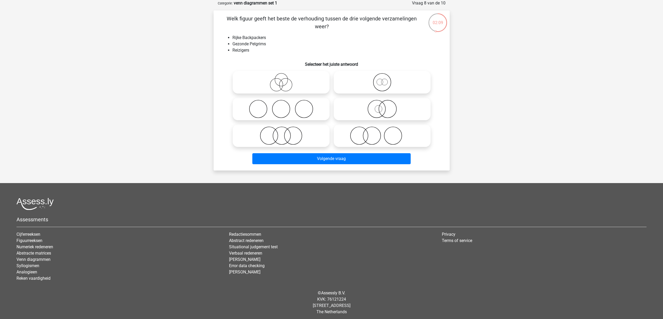
click at [282, 86] on circle at bounding box center [281, 79] width 13 height 13
click at [282, 80] on input "radio" at bounding box center [282, 77] width 3 height 3
radio input "true"
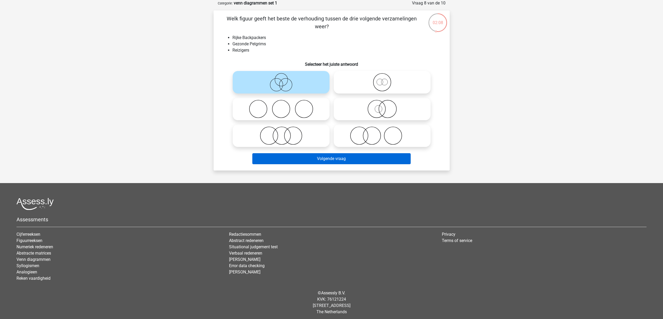
click at [335, 158] on button "Volgende vraag" at bounding box center [331, 158] width 158 height 11
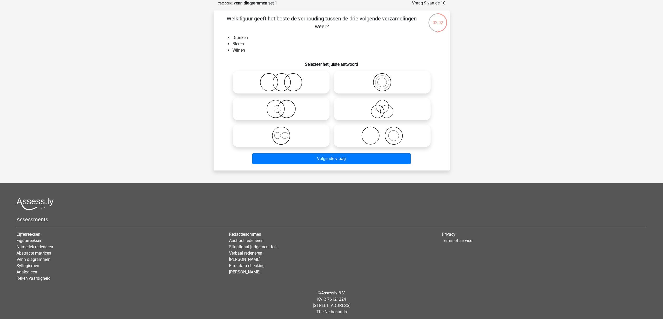
click at [376, 108] on icon at bounding box center [382, 109] width 93 height 18
click at [382, 106] on input "radio" at bounding box center [383, 104] width 3 height 3
radio input "true"
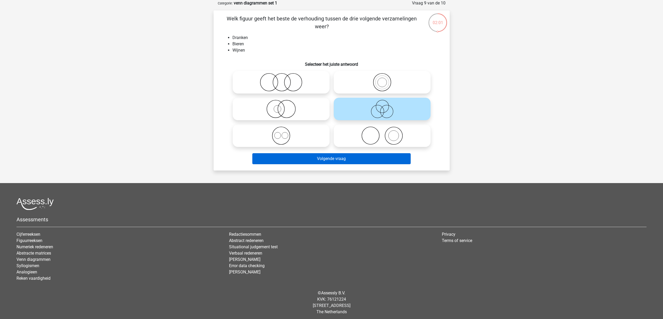
click at [346, 158] on button "Volgende vraag" at bounding box center [331, 158] width 158 height 11
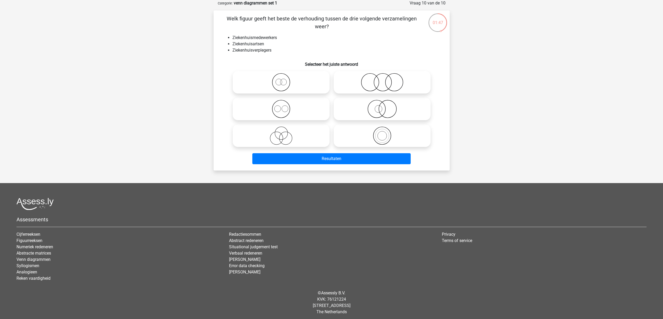
click at [285, 108] on icon at bounding box center [281, 109] width 93 height 18
click at [284, 106] on input "radio" at bounding box center [282, 104] width 3 height 3
radio input "true"
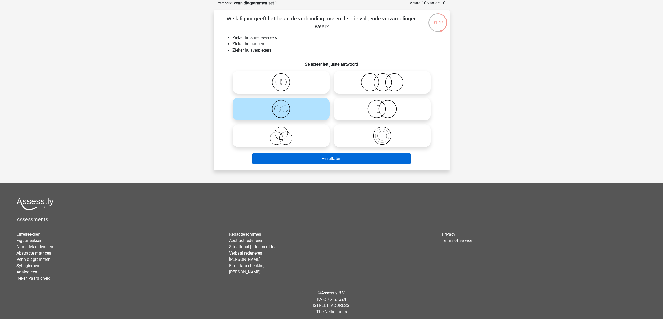
click at [345, 158] on button "Resultaten" at bounding box center [331, 158] width 158 height 11
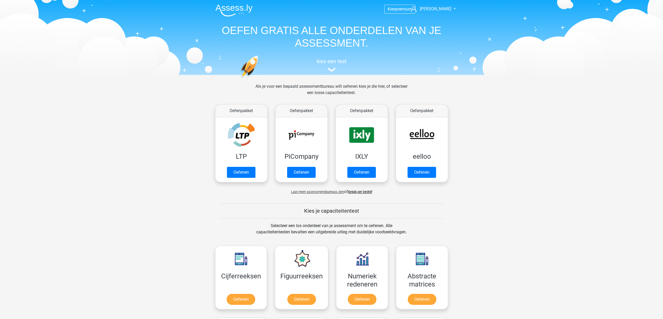
scroll to position [158, 0]
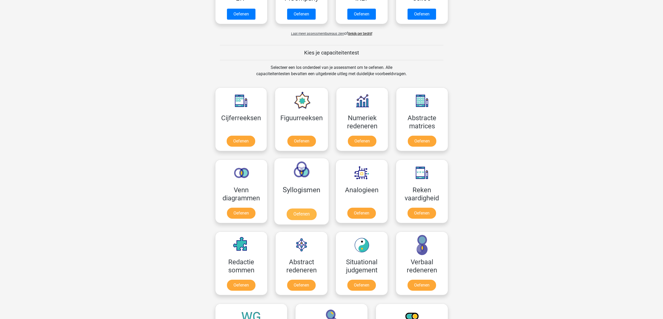
click at [307, 214] on link "Oefenen" at bounding box center [301, 214] width 30 height 12
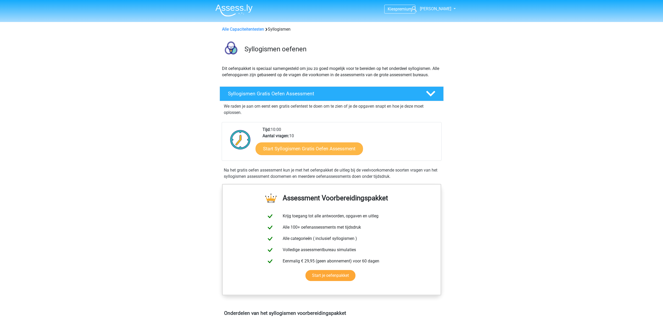
click at [313, 146] on link "Start Syllogismen Gratis Oefen Assessment" at bounding box center [309, 148] width 108 height 13
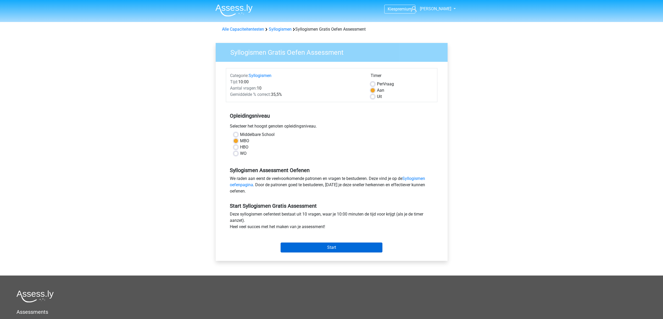
click at [342, 245] on input "Start" at bounding box center [331, 247] width 102 height 10
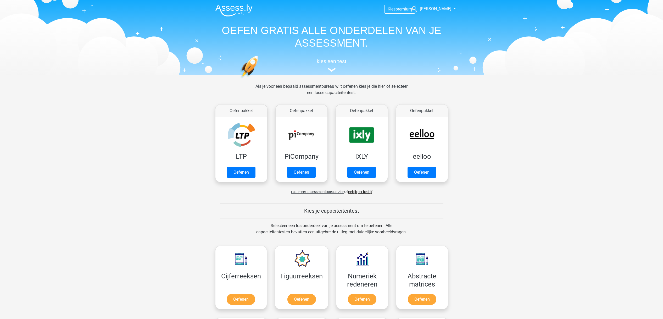
scroll to position [158, 0]
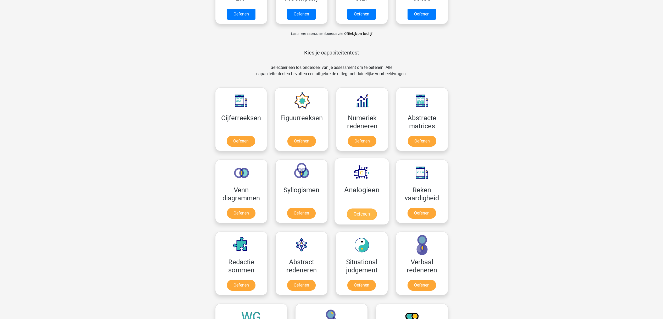
click at [361, 211] on link "Oefenen" at bounding box center [361, 214] width 30 height 12
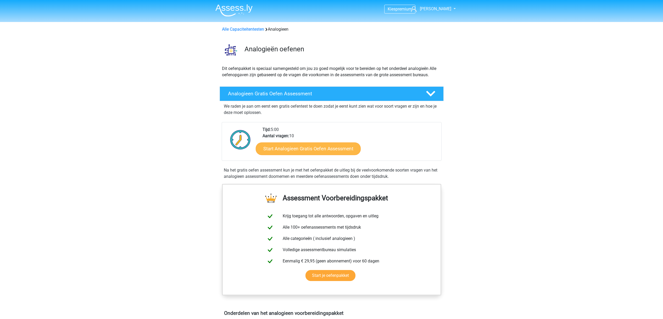
click at [317, 150] on link "Start Analogieen Gratis Oefen Assessment" at bounding box center [308, 148] width 105 height 13
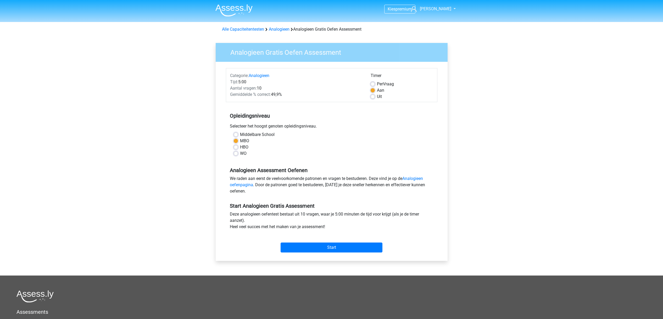
drag, startPoint x: 348, startPoint y: 244, endPoint x: 349, endPoint y: 239, distance: 5.3
click at [348, 244] on input "Start" at bounding box center [331, 247] width 102 height 10
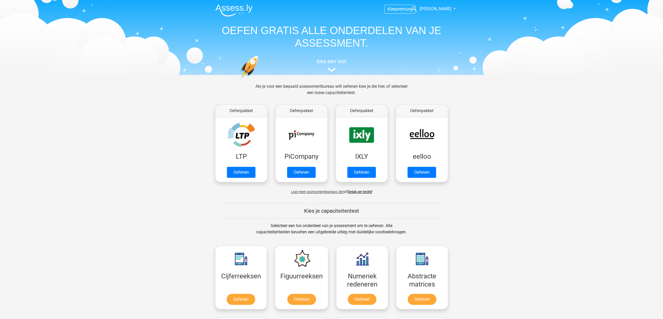
scroll to position [158, 0]
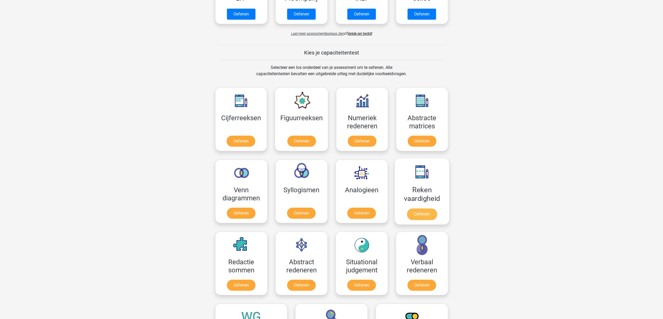
click at [419, 212] on link "Oefenen" at bounding box center [422, 214] width 30 height 12
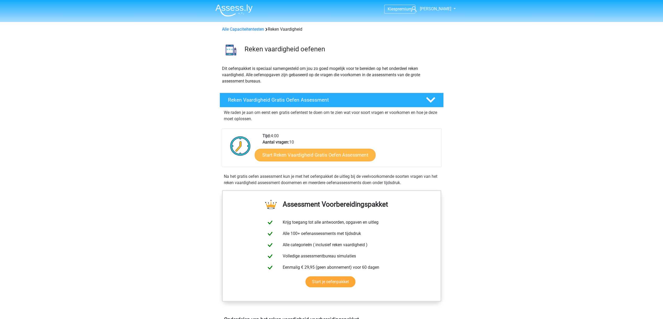
click at [293, 159] on link "Start Reken Vaardigheid Gratis Oefen Assessment" at bounding box center [315, 154] width 121 height 13
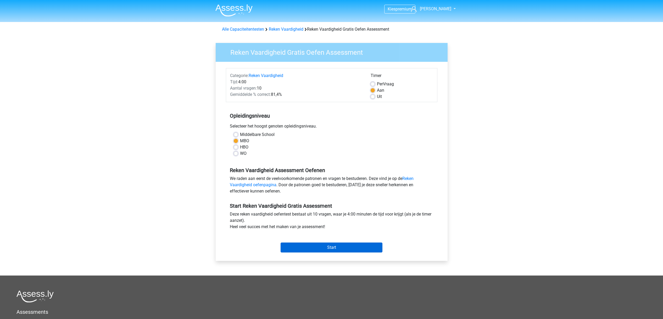
click at [351, 245] on input "Start" at bounding box center [331, 247] width 102 height 10
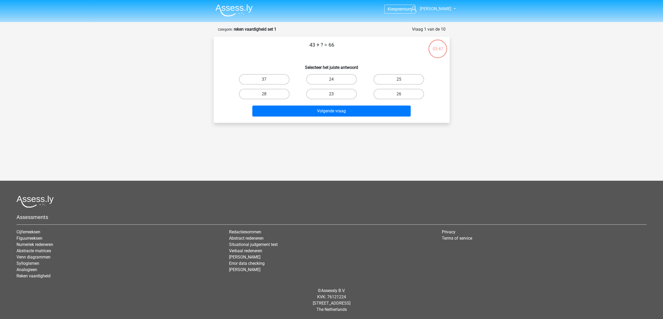
drag, startPoint x: 337, startPoint y: 89, endPoint x: 335, endPoint y: 93, distance: 4.2
click at [337, 89] on label "23" at bounding box center [331, 94] width 50 height 10
click at [335, 94] on input "23" at bounding box center [332, 95] width 3 height 3
radio input "true"
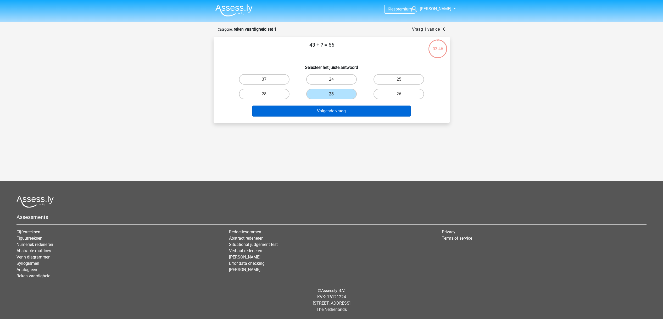
click at [345, 110] on button "Volgende vraag" at bounding box center [331, 110] width 158 height 11
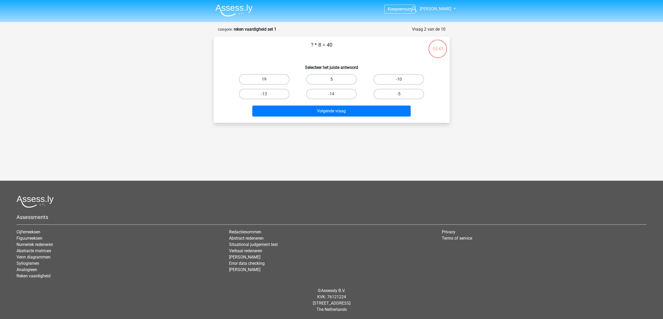
click at [324, 81] on label "5" at bounding box center [331, 79] width 50 height 10
click at [331, 81] on input "5" at bounding box center [332, 80] width 3 height 3
radio input "true"
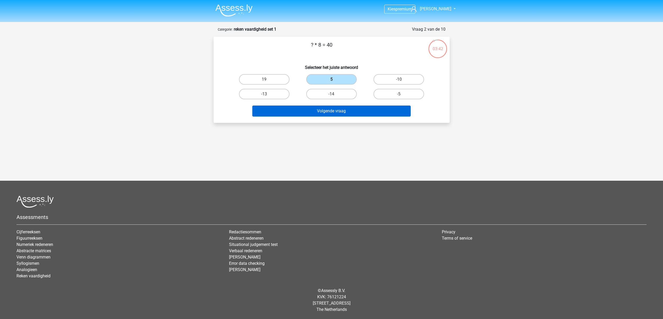
click at [337, 111] on button "Volgende vraag" at bounding box center [331, 110] width 158 height 11
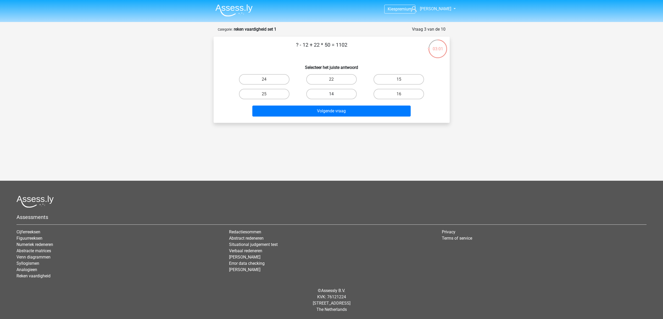
click at [339, 95] on label "14" at bounding box center [331, 94] width 50 height 10
click at [335, 95] on input "14" at bounding box center [332, 95] width 3 height 3
radio input "true"
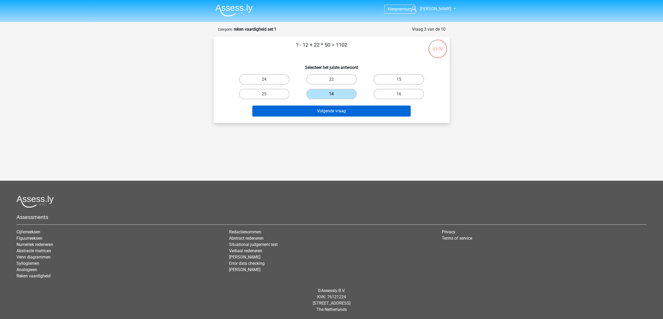
click at [339, 116] on button "Volgende vraag" at bounding box center [331, 110] width 158 height 11
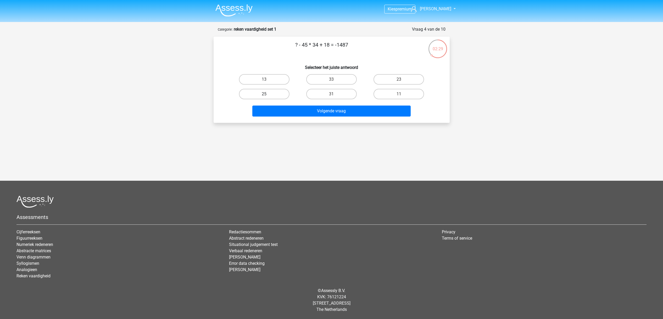
click at [278, 92] on label "25" at bounding box center [264, 94] width 50 height 10
click at [267, 94] on input "25" at bounding box center [265, 95] width 3 height 3
radio input "true"
click at [324, 117] on div "Volgende vraag" at bounding box center [331, 111] width 202 height 13
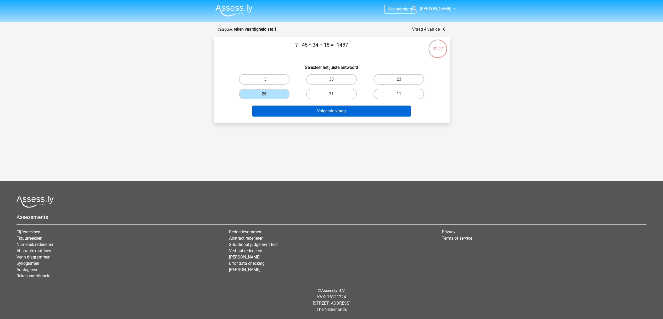
click at [324, 108] on button "Volgende vraag" at bounding box center [331, 110] width 158 height 11
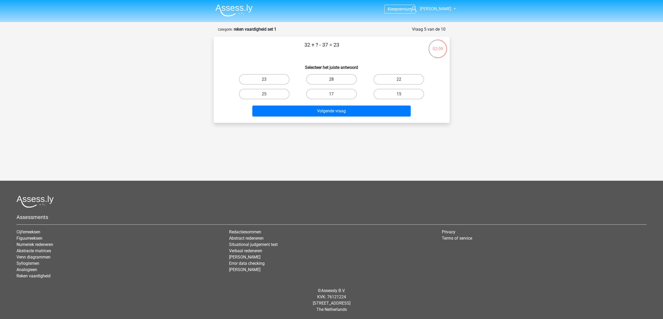
click at [329, 81] on label "28" at bounding box center [331, 79] width 50 height 10
click at [331, 81] on input "28" at bounding box center [332, 80] width 3 height 3
radio input "true"
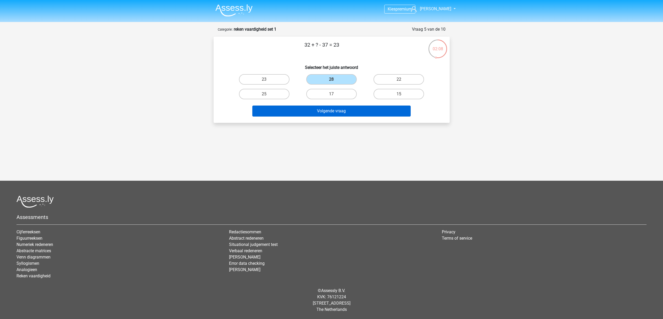
click at [330, 110] on button "Volgende vraag" at bounding box center [331, 110] width 158 height 11
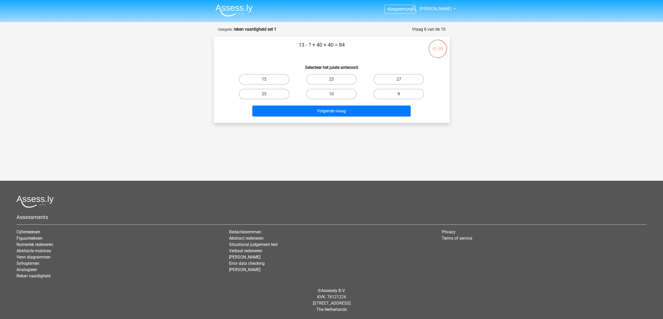
click at [397, 94] on label "9" at bounding box center [398, 94] width 50 height 10
click at [399, 94] on input "9" at bounding box center [400, 95] width 3 height 3
radio input "true"
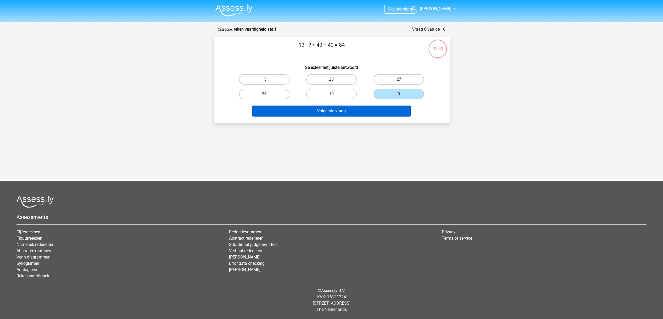
click at [362, 111] on button "Volgende vraag" at bounding box center [331, 110] width 158 height 11
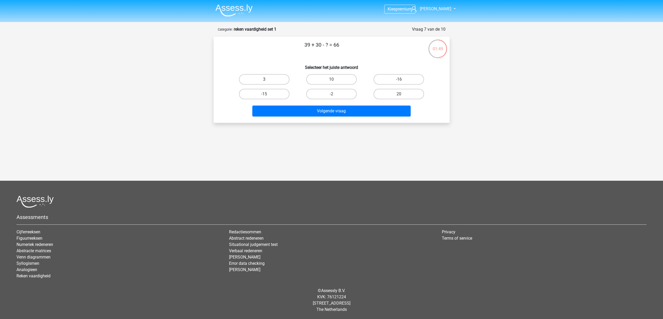
click at [277, 78] on label "3" at bounding box center [264, 79] width 50 height 10
click at [267, 79] on input "3" at bounding box center [265, 80] width 3 height 3
radio input "true"
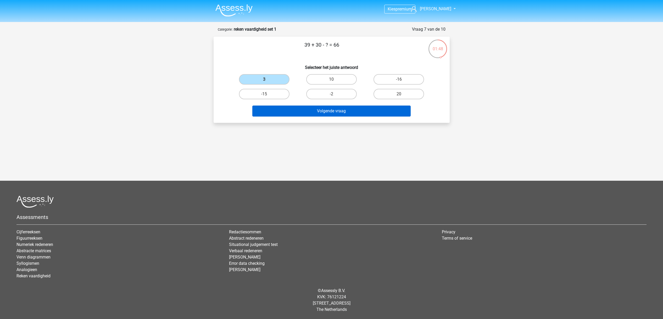
click at [340, 114] on button "Volgende vraag" at bounding box center [331, 110] width 158 height 11
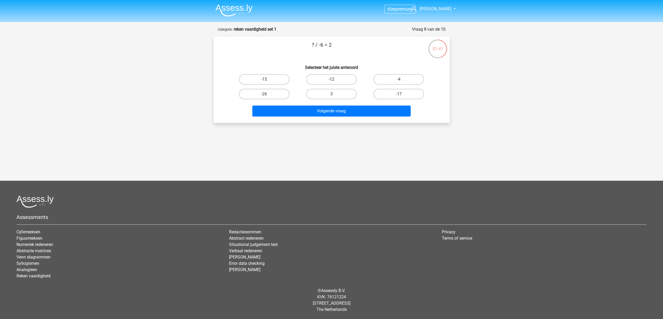
click at [330, 80] on label "-12" at bounding box center [331, 79] width 50 height 10
click at [331, 80] on input "-12" at bounding box center [332, 80] width 3 height 3
radio input "true"
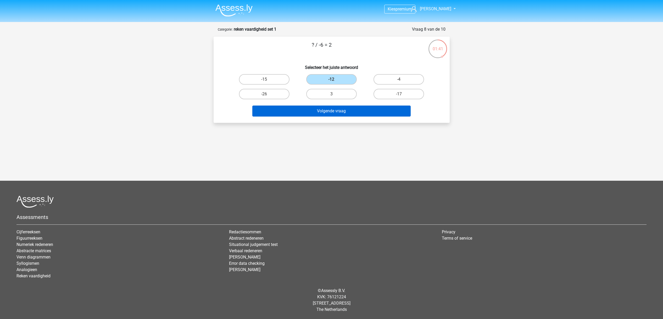
click at [336, 110] on button "Volgende vraag" at bounding box center [331, 110] width 158 height 11
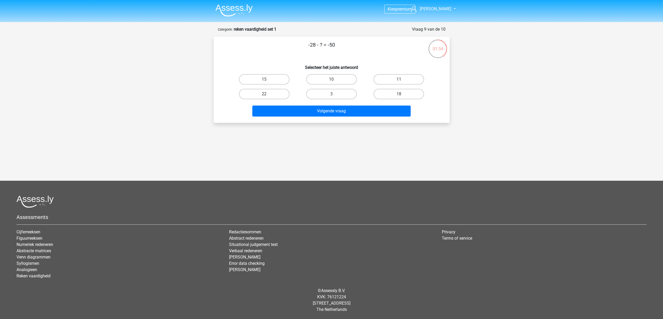
click at [273, 94] on label "22" at bounding box center [264, 94] width 50 height 10
click at [267, 94] on input "22" at bounding box center [265, 95] width 3 height 3
radio input "true"
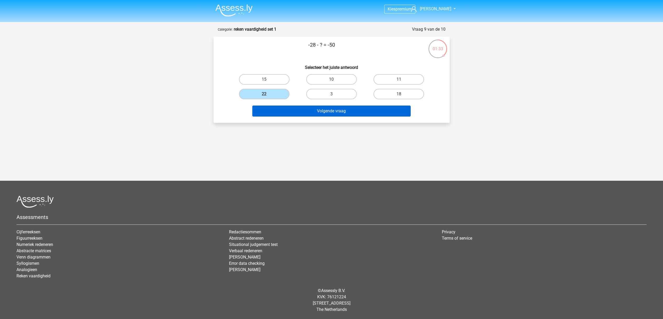
click at [340, 112] on button "Volgende vraag" at bounding box center [331, 110] width 158 height 11
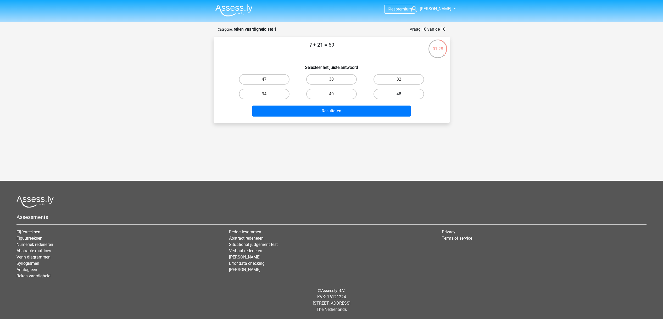
click at [398, 97] on label "48" at bounding box center [398, 94] width 50 height 10
click at [399, 97] on input "48" at bounding box center [400, 95] width 3 height 3
radio input "true"
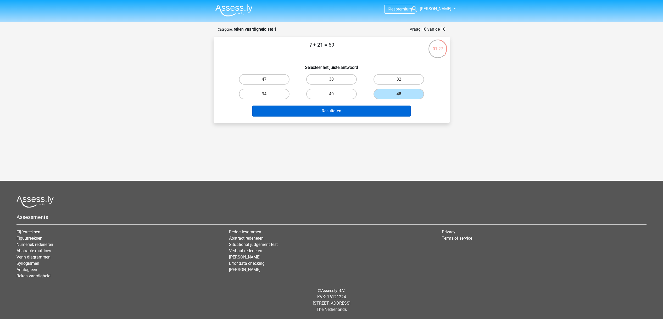
click at [369, 110] on button "Resultaten" at bounding box center [331, 110] width 158 height 11
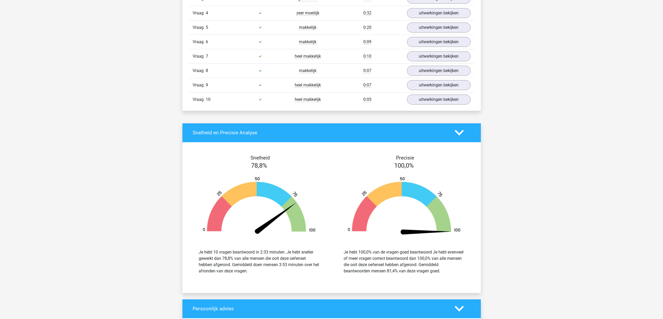
scroll to position [494, 0]
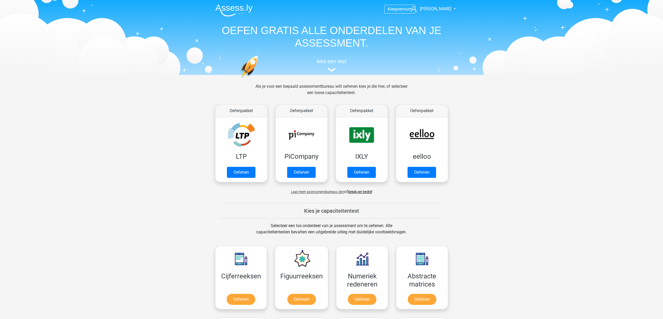
scroll to position [158, 0]
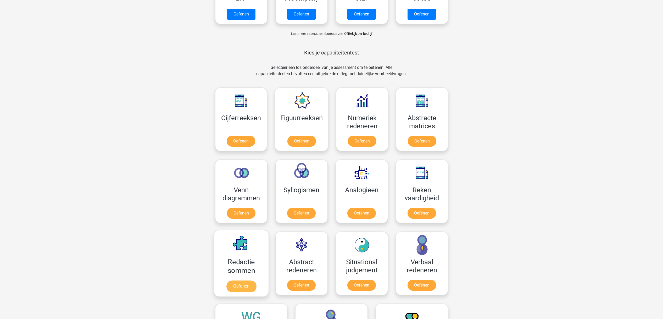
click at [237, 286] on link "Oefenen" at bounding box center [241, 286] width 30 height 12
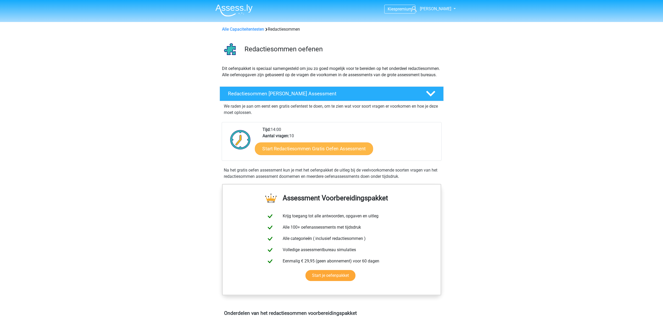
click at [318, 155] on link "Start Redactiesommen Gratis Oefen Assessment" at bounding box center [314, 148] width 118 height 13
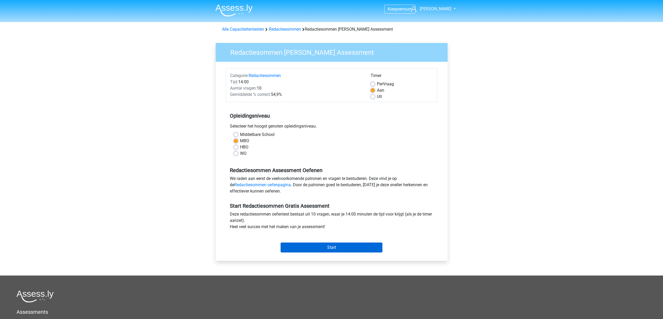
click at [333, 250] on input "Start" at bounding box center [331, 247] width 102 height 10
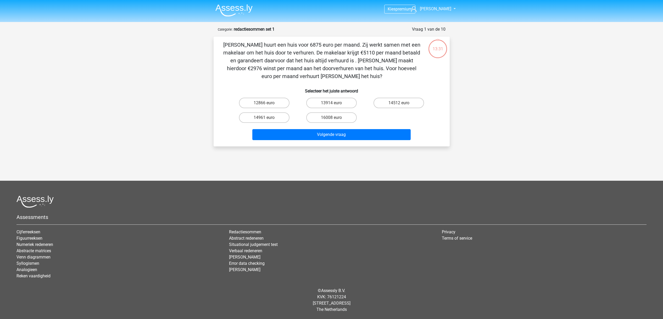
click at [267, 118] on input "14961 euro" at bounding box center [265, 118] width 3 height 3
radio input "true"
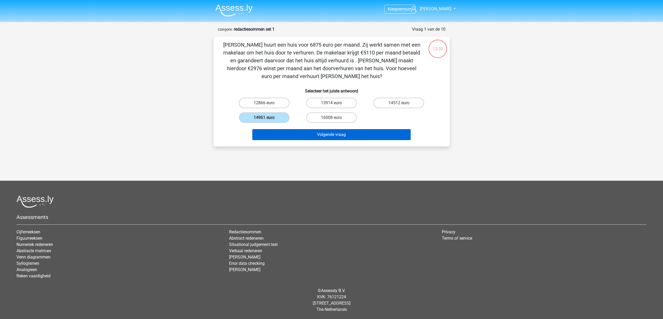
click at [329, 134] on button "Volgende vraag" at bounding box center [331, 134] width 158 height 11
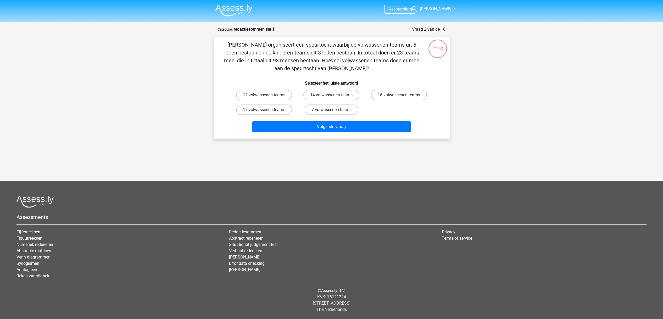
click at [345, 109] on label "7 volwassenen-teams" at bounding box center [332, 109] width 54 height 10
click at [335, 110] on input "7 volwassenen-teams" at bounding box center [332, 111] width 3 height 3
radio input "true"
click at [267, 97] on input "12 volwassenen-teams" at bounding box center [265, 96] width 3 height 3
radio input "true"
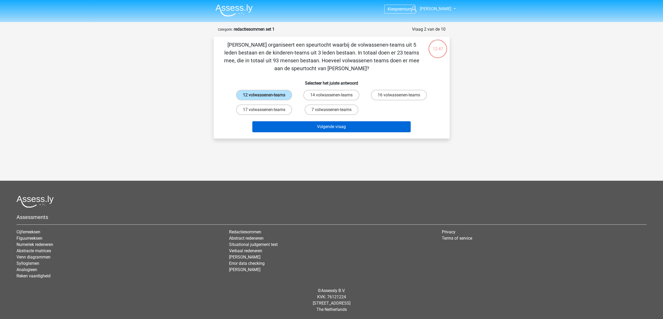
click at [305, 126] on button "Volgende vraag" at bounding box center [331, 126] width 158 height 11
